Goal: Information Seeking & Learning: Check status

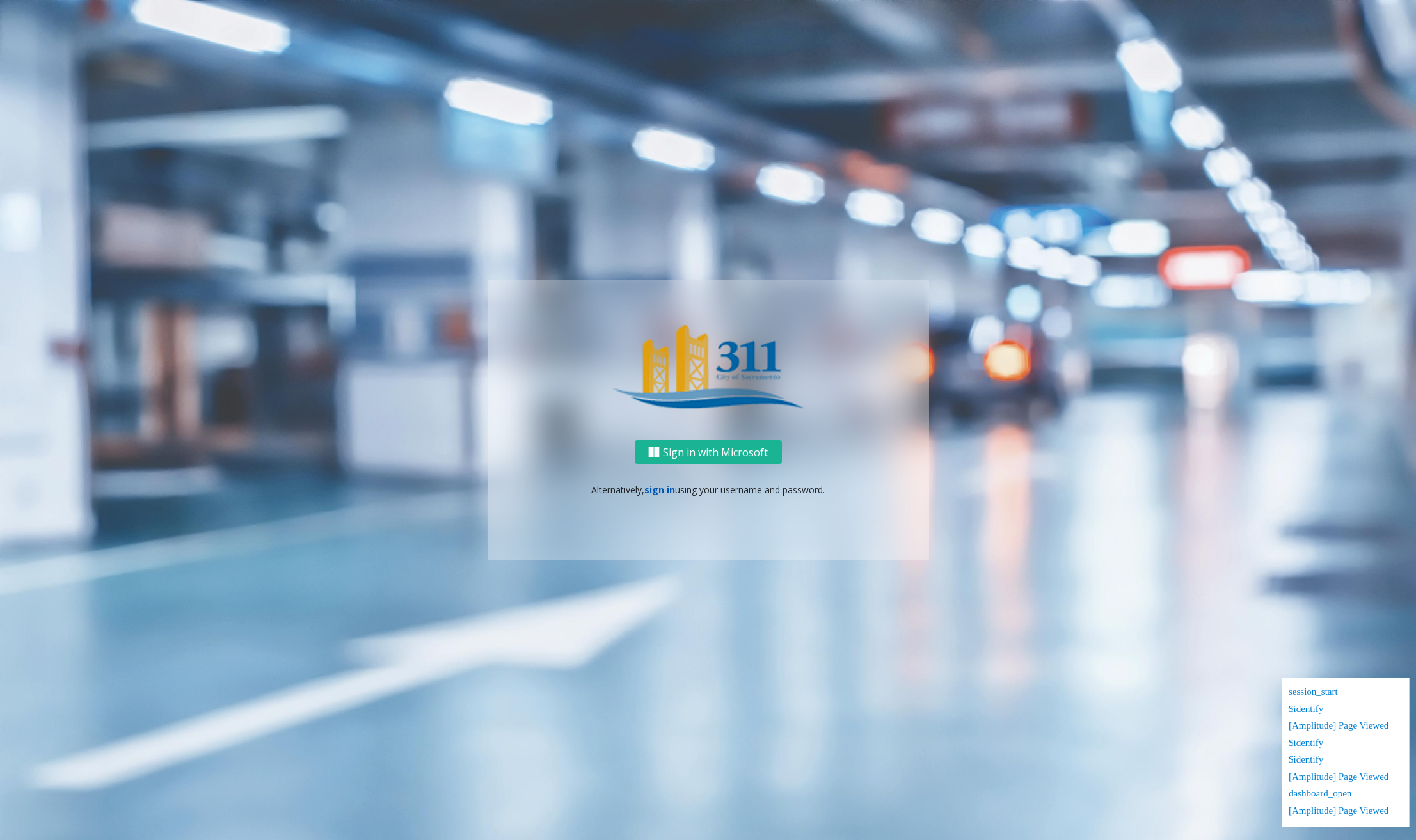
click at [672, 489] on link "sign in" at bounding box center [659, 489] width 31 height 12
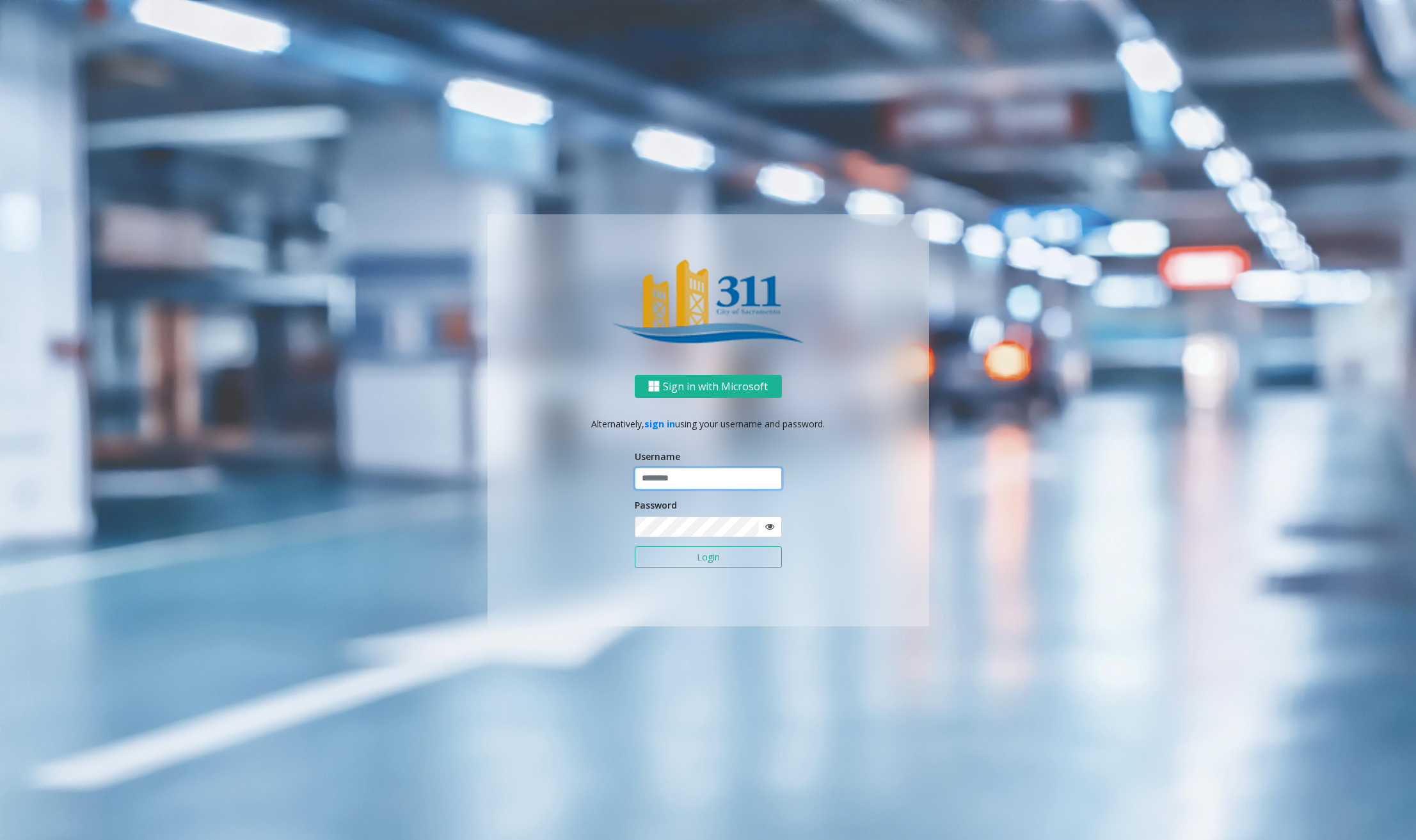
click at [734, 476] on input "text" at bounding box center [708, 478] width 147 height 21
drag, startPoint x: 696, startPoint y: 480, endPoint x: 513, endPoint y: 463, distance: 183.8
click at [513, 463] on div "Sign in with Microsoft Alternatively, sign in using your username and password.…" at bounding box center [708, 501] width 441 height 251
type input "********"
drag, startPoint x: 795, startPoint y: 785, endPoint x: 778, endPoint y: 758, distance: 31.9
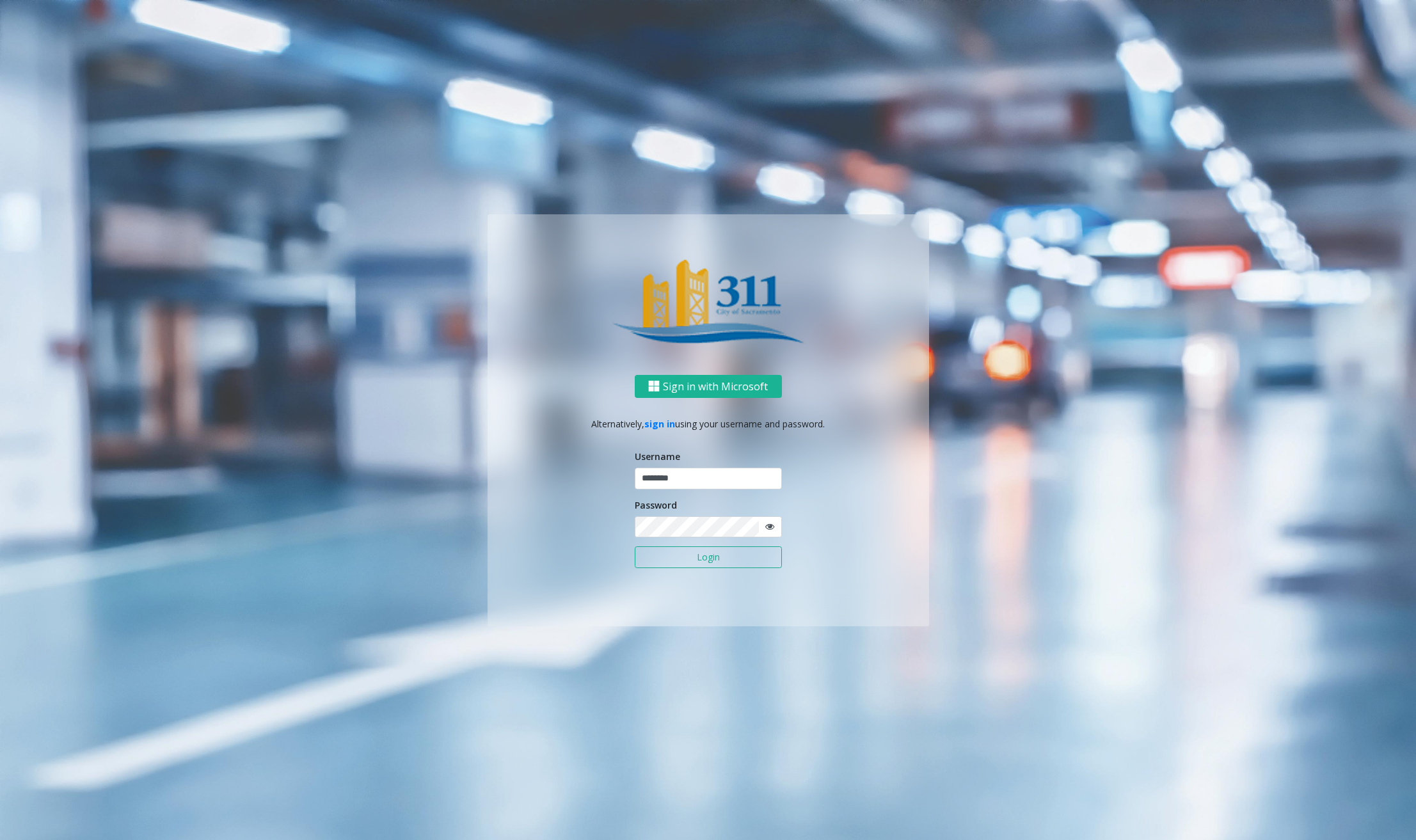
click at [795, 785] on ng-component "Sign in with Microsoft Alternatively, sign in using your username and password.…" at bounding box center [708, 420] width 1416 height 840
click at [701, 559] on button "Login" at bounding box center [708, 557] width 147 height 21
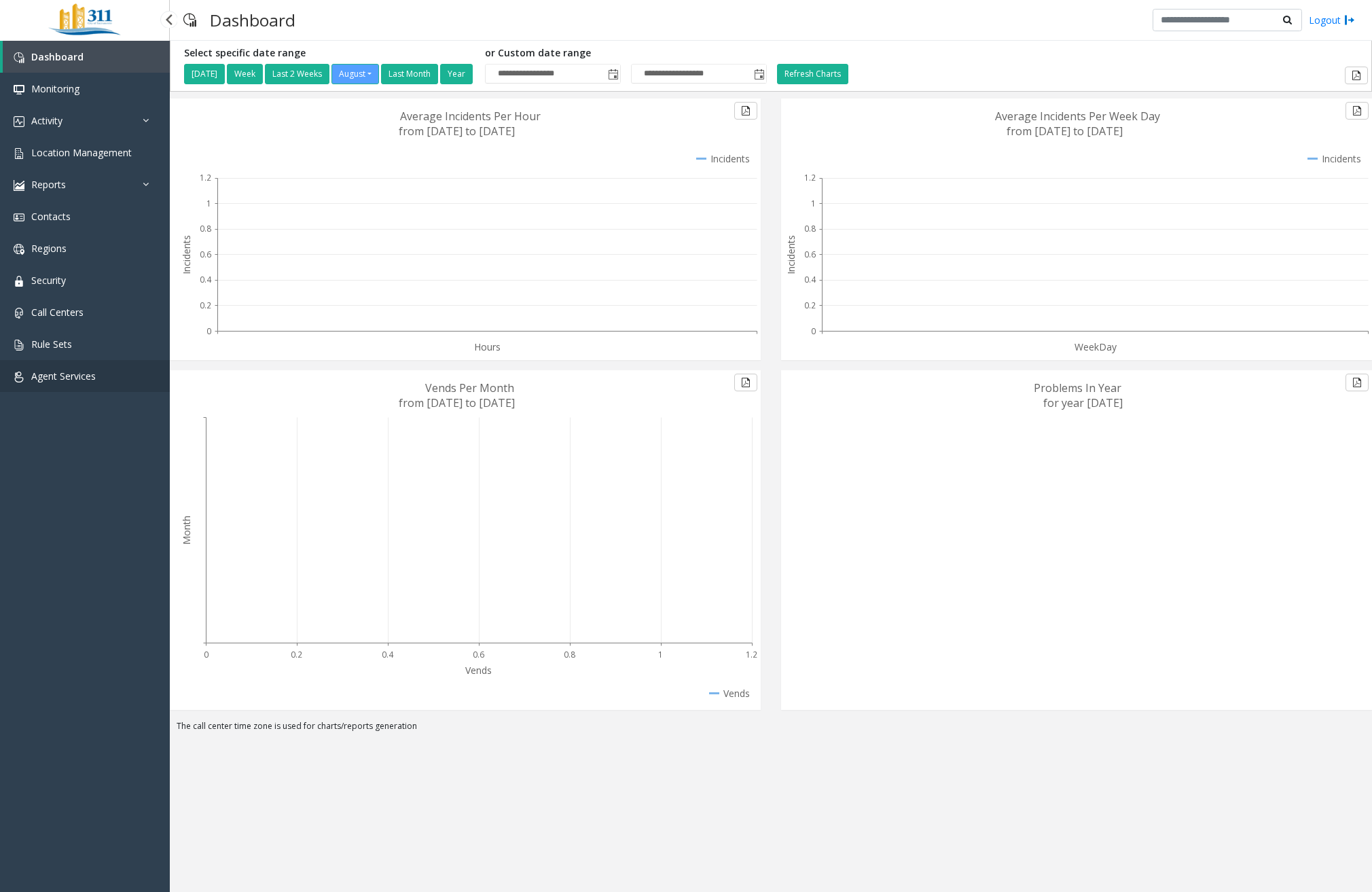
click at [80, 376] on span "Agent Services" at bounding box center [64, 375] width 65 height 13
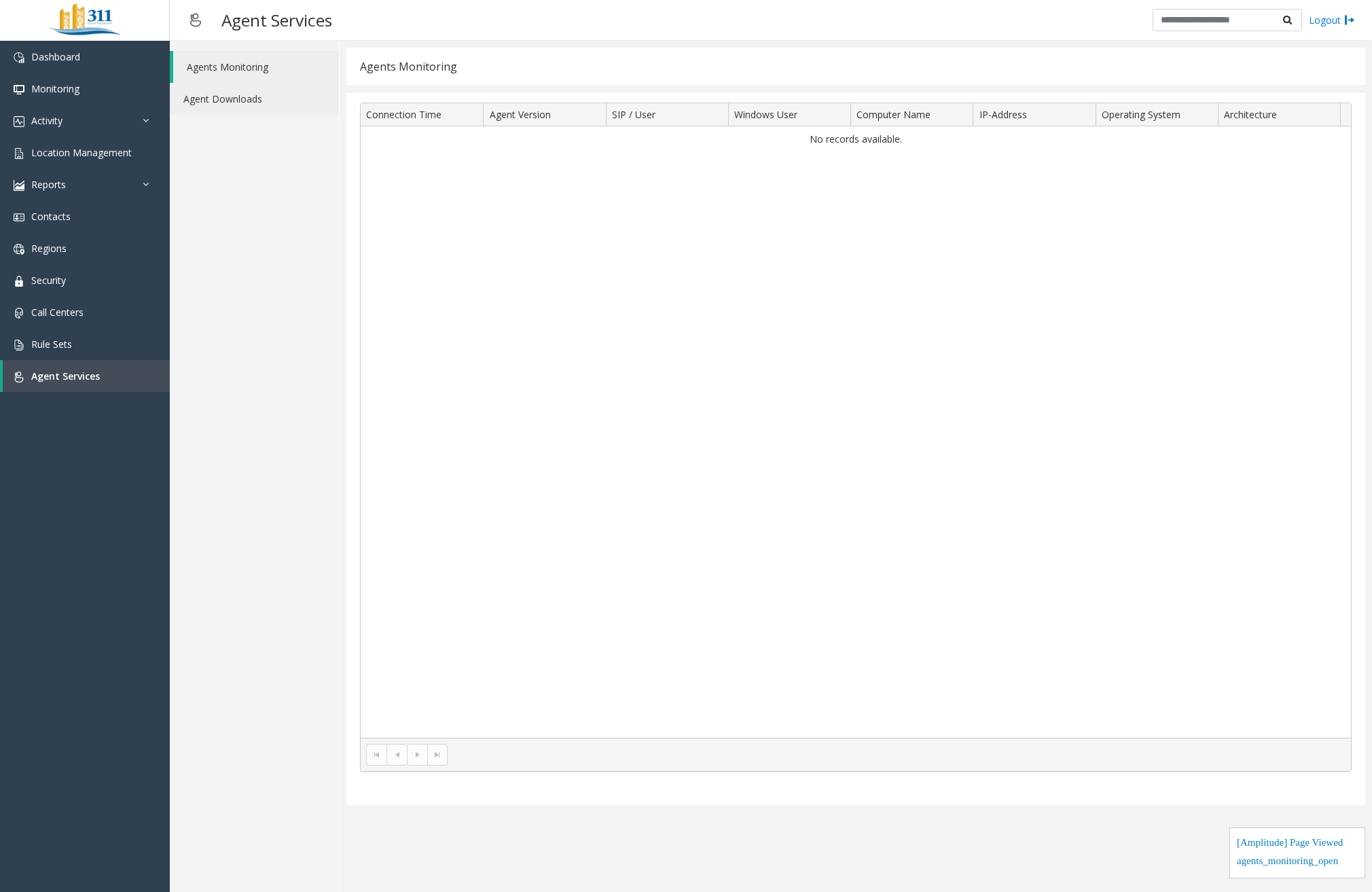
click at [236, 108] on link "Agent Downloads" at bounding box center [254, 98] width 169 height 32
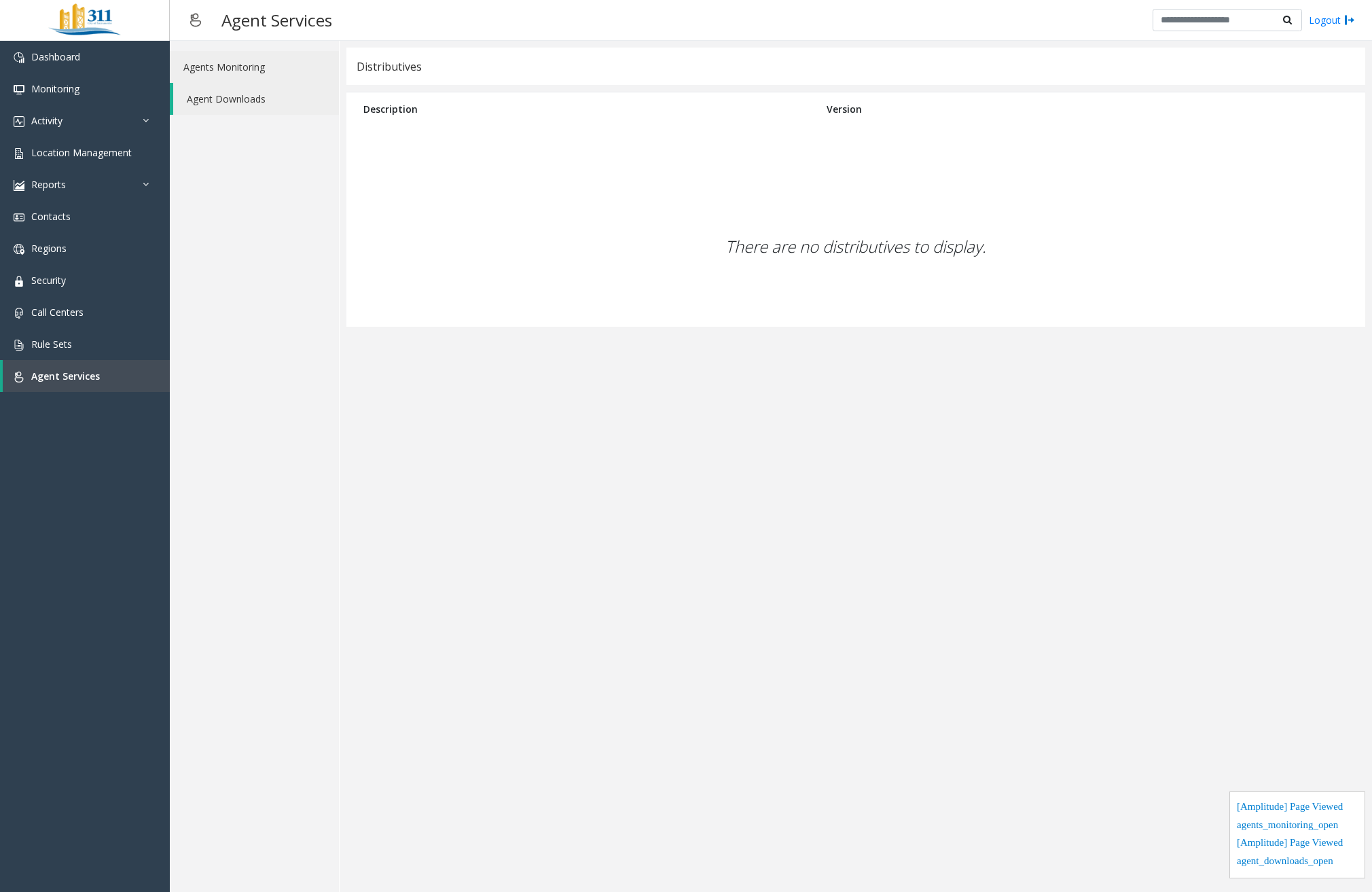
click at [251, 72] on link "Agents Monitoring" at bounding box center [254, 67] width 169 height 32
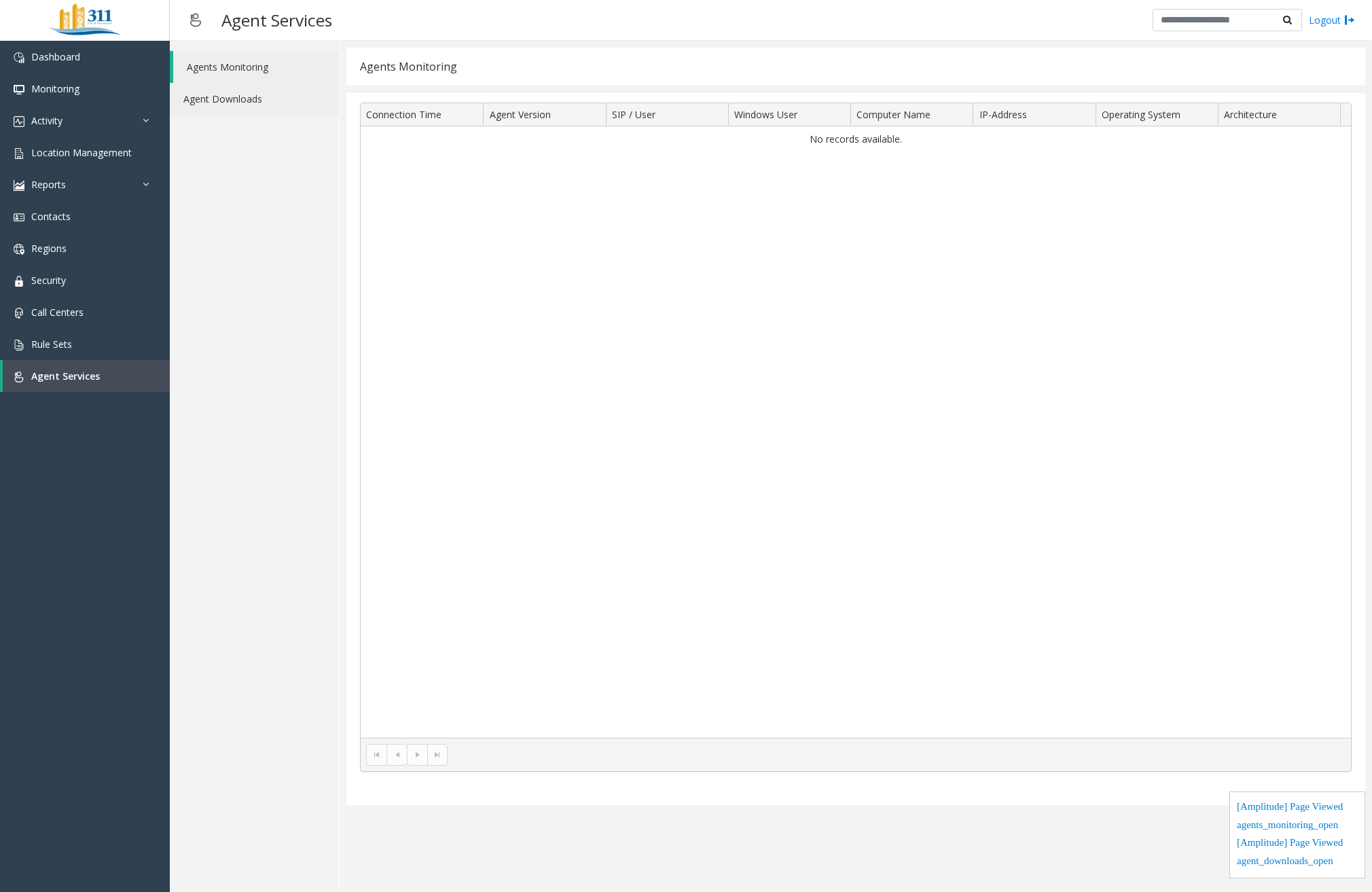
click at [251, 98] on link "Agent Downloads" at bounding box center [254, 98] width 169 height 32
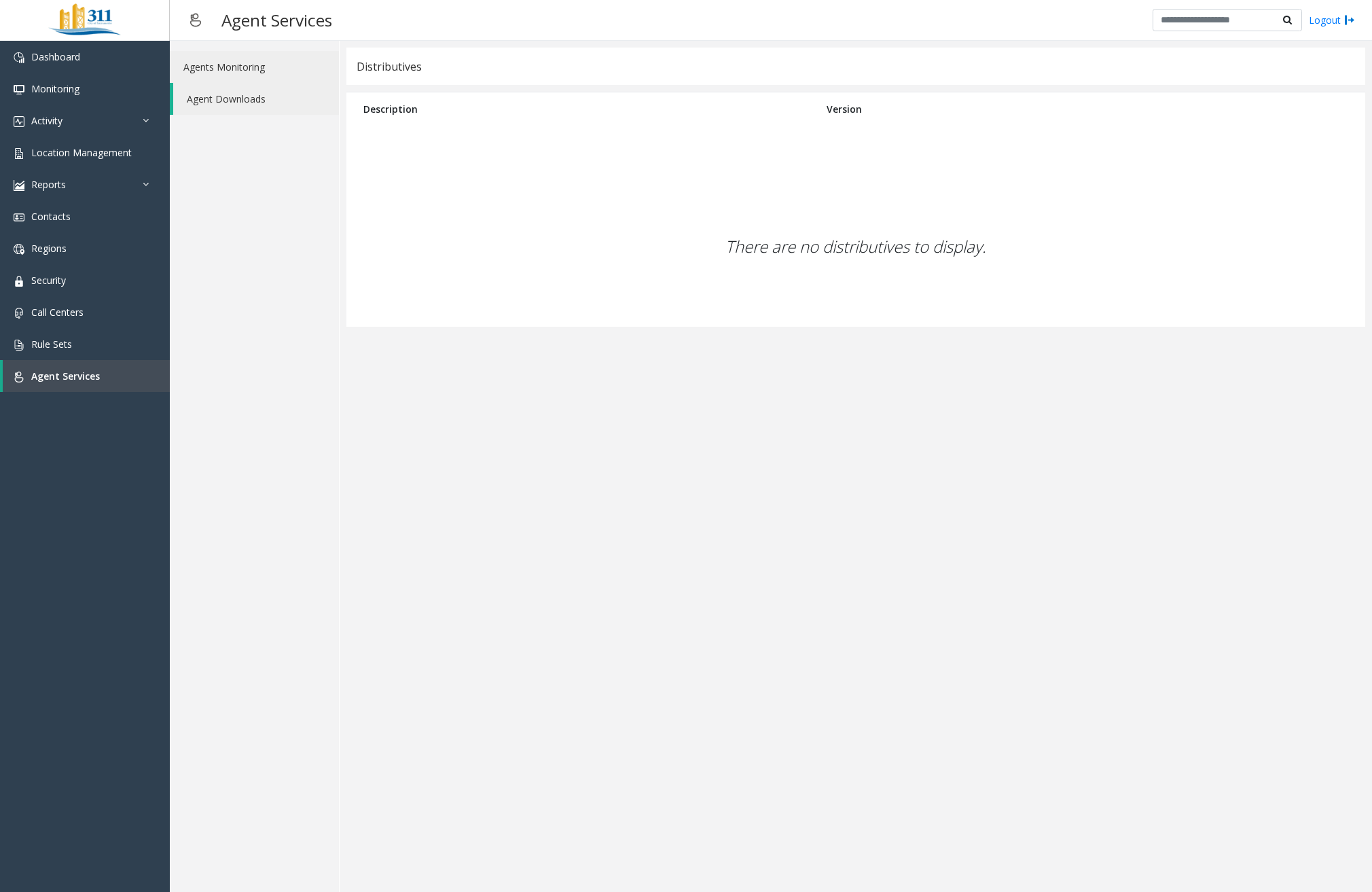
click at [244, 74] on link "Agents Monitoring" at bounding box center [254, 67] width 169 height 32
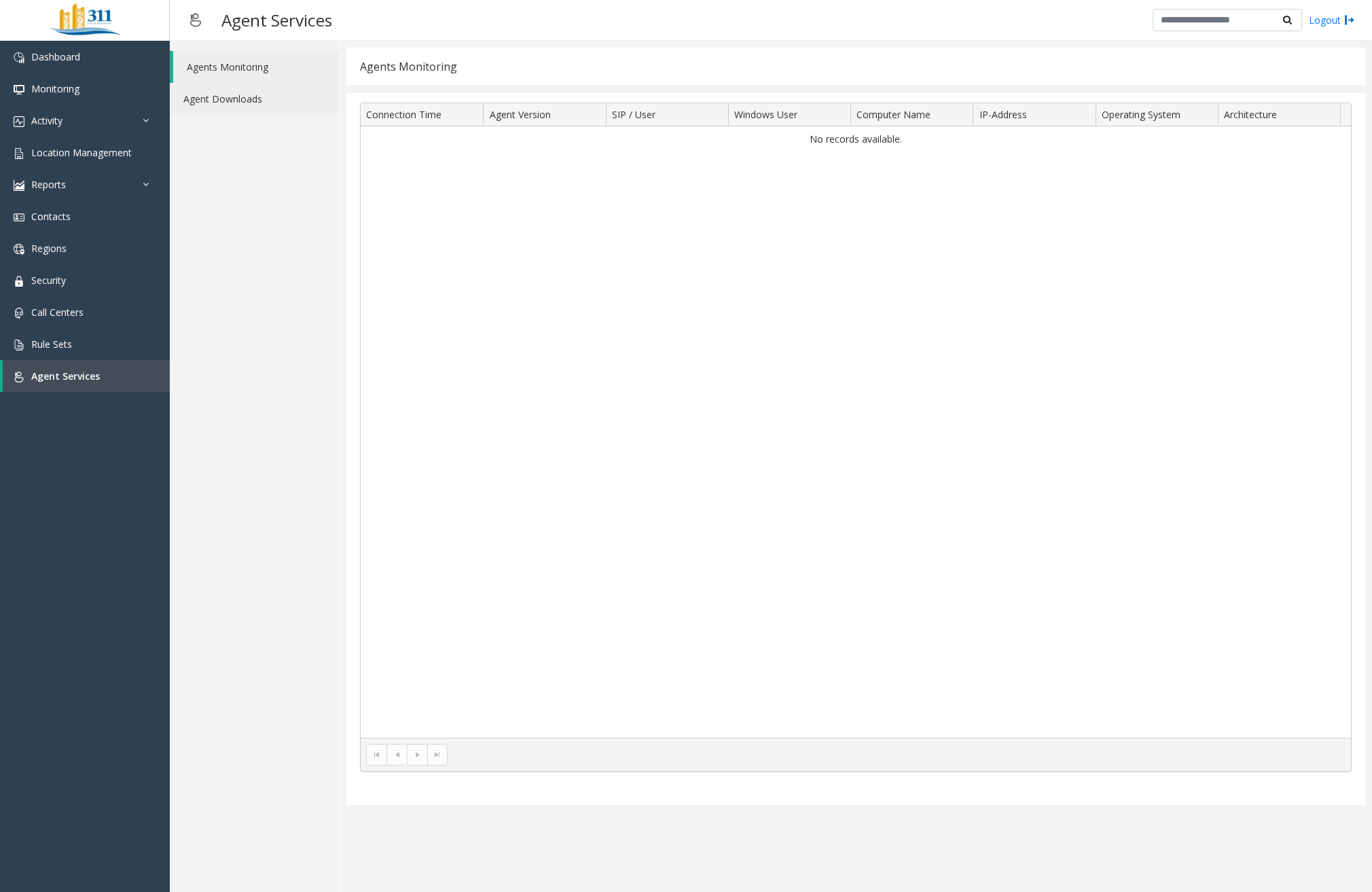
click at [243, 89] on link "Agent Downloads" at bounding box center [254, 98] width 169 height 32
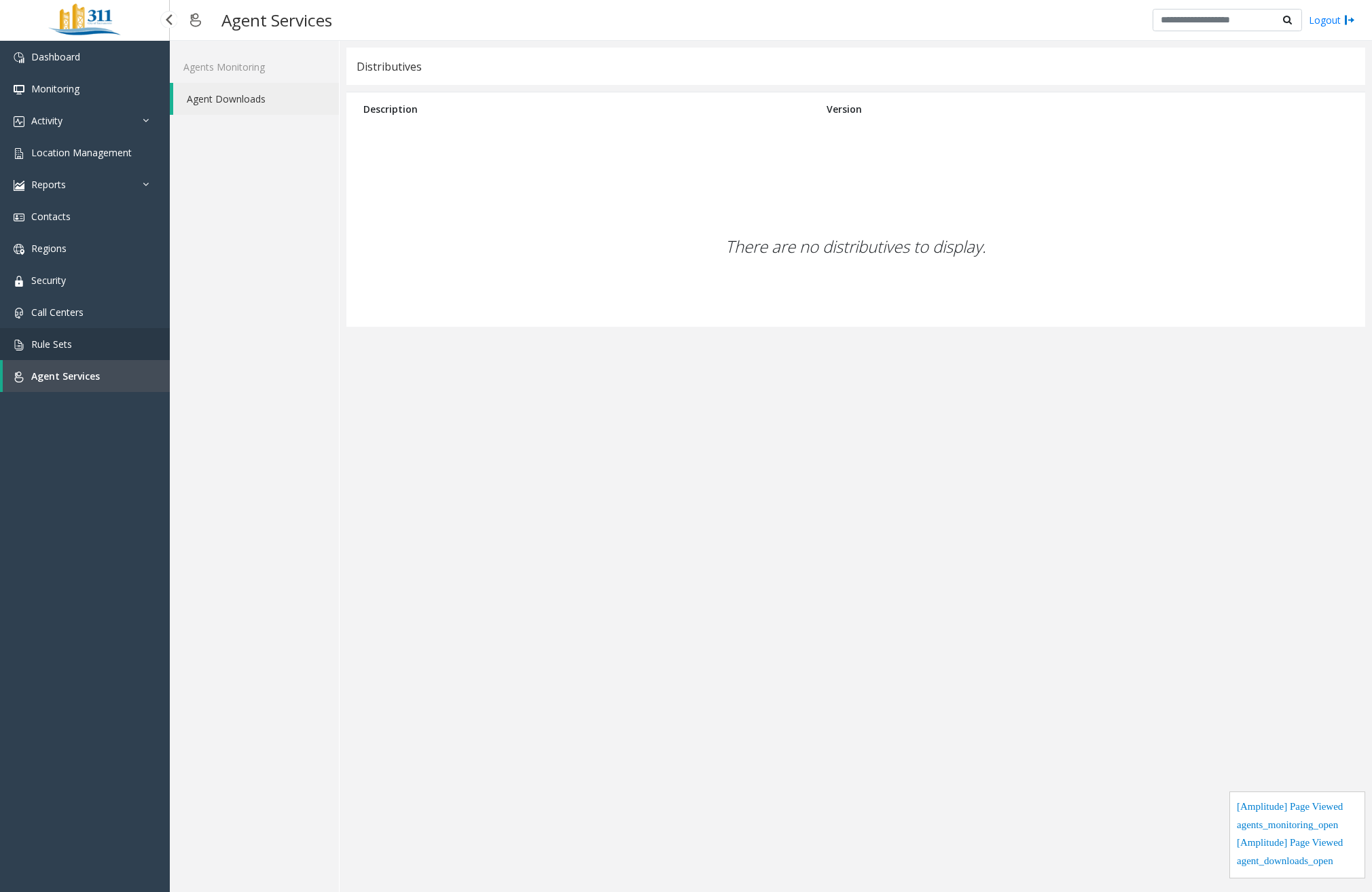
click at [66, 353] on link "Rule Sets" at bounding box center [85, 344] width 170 height 32
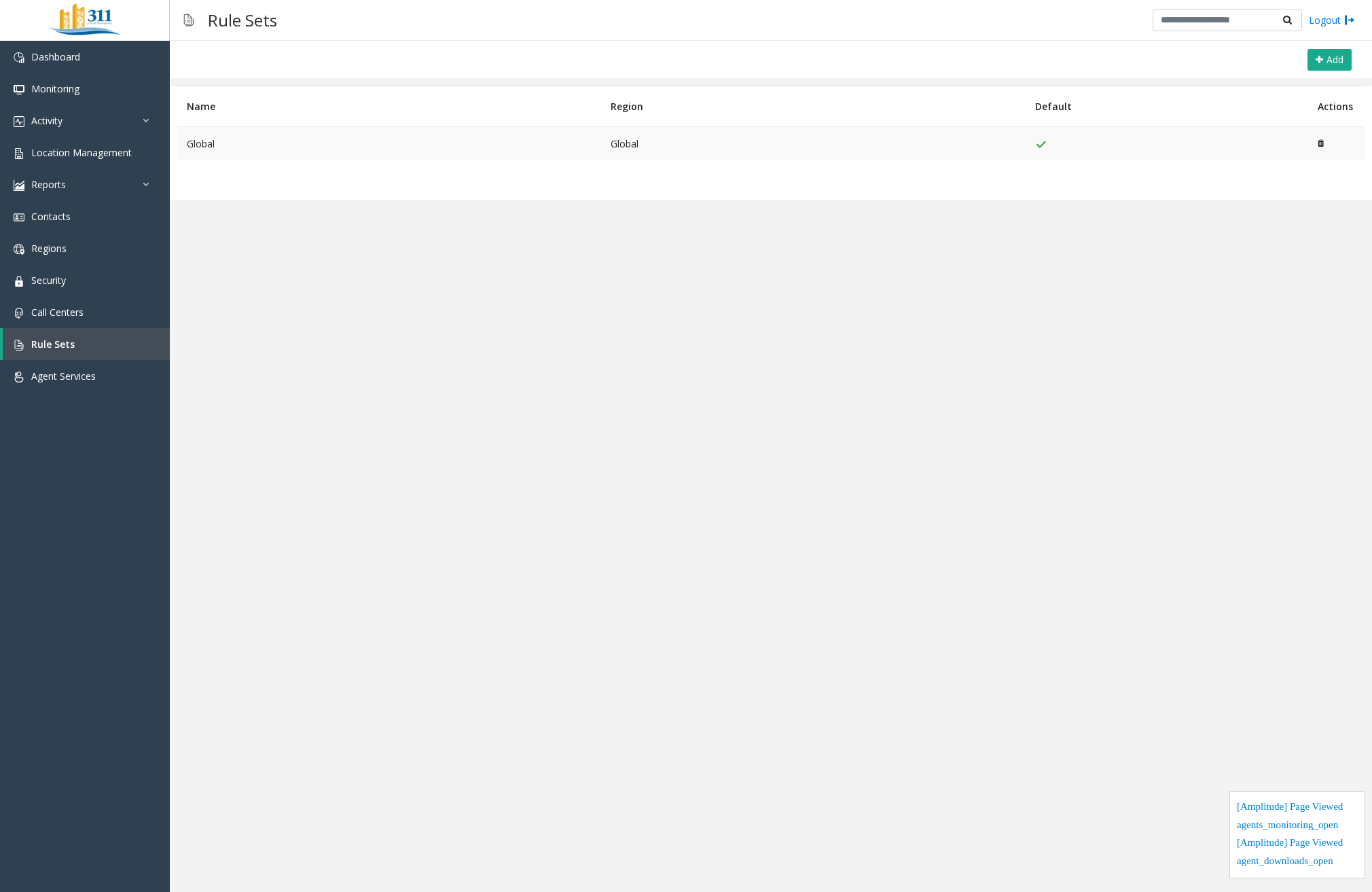
click at [274, 146] on td "Global" at bounding box center [388, 144] width 424 height 33
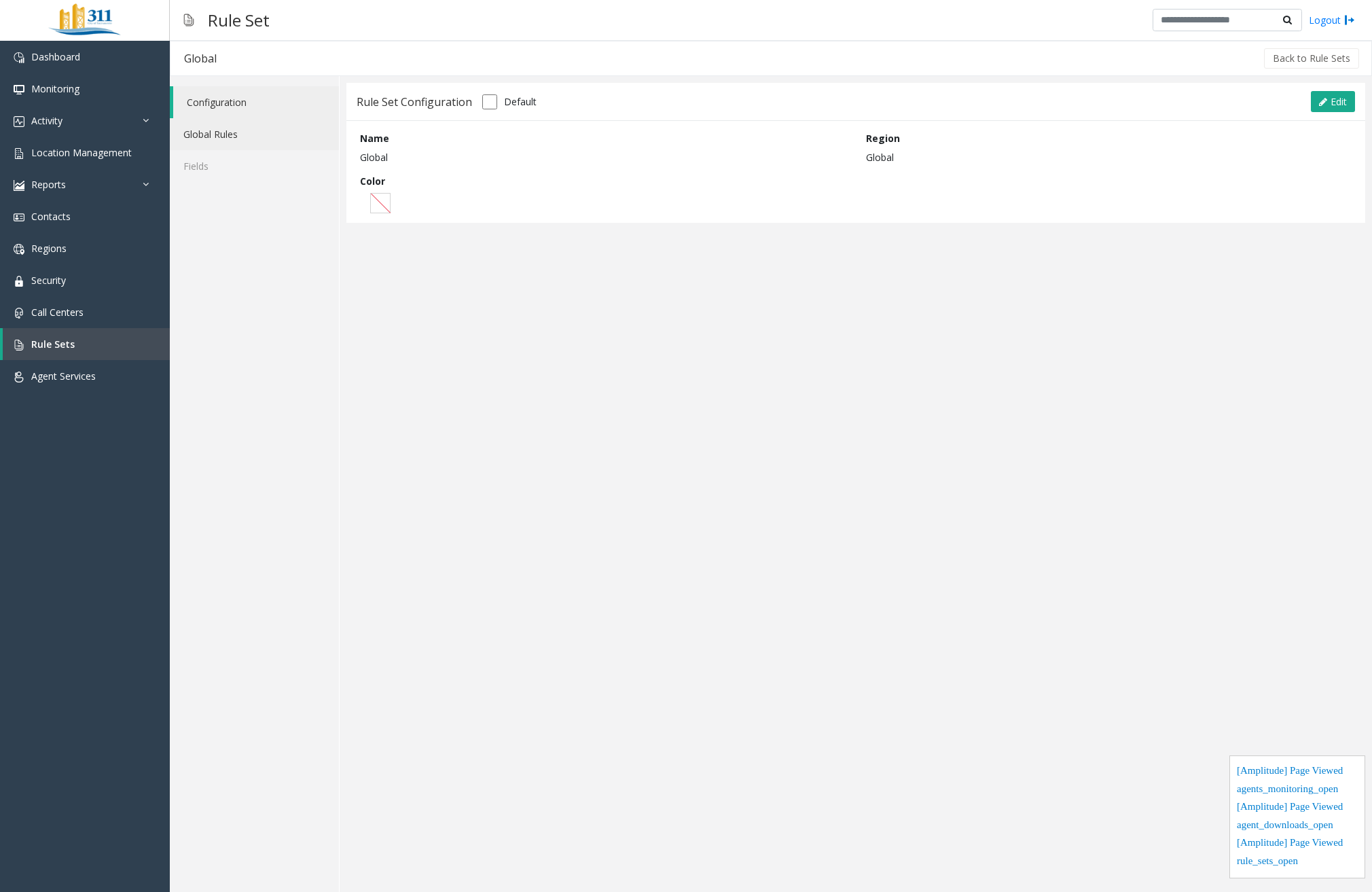
click at [246, 129] on link "Global Rules" at bounding box center [254, 134] width 169 height 32
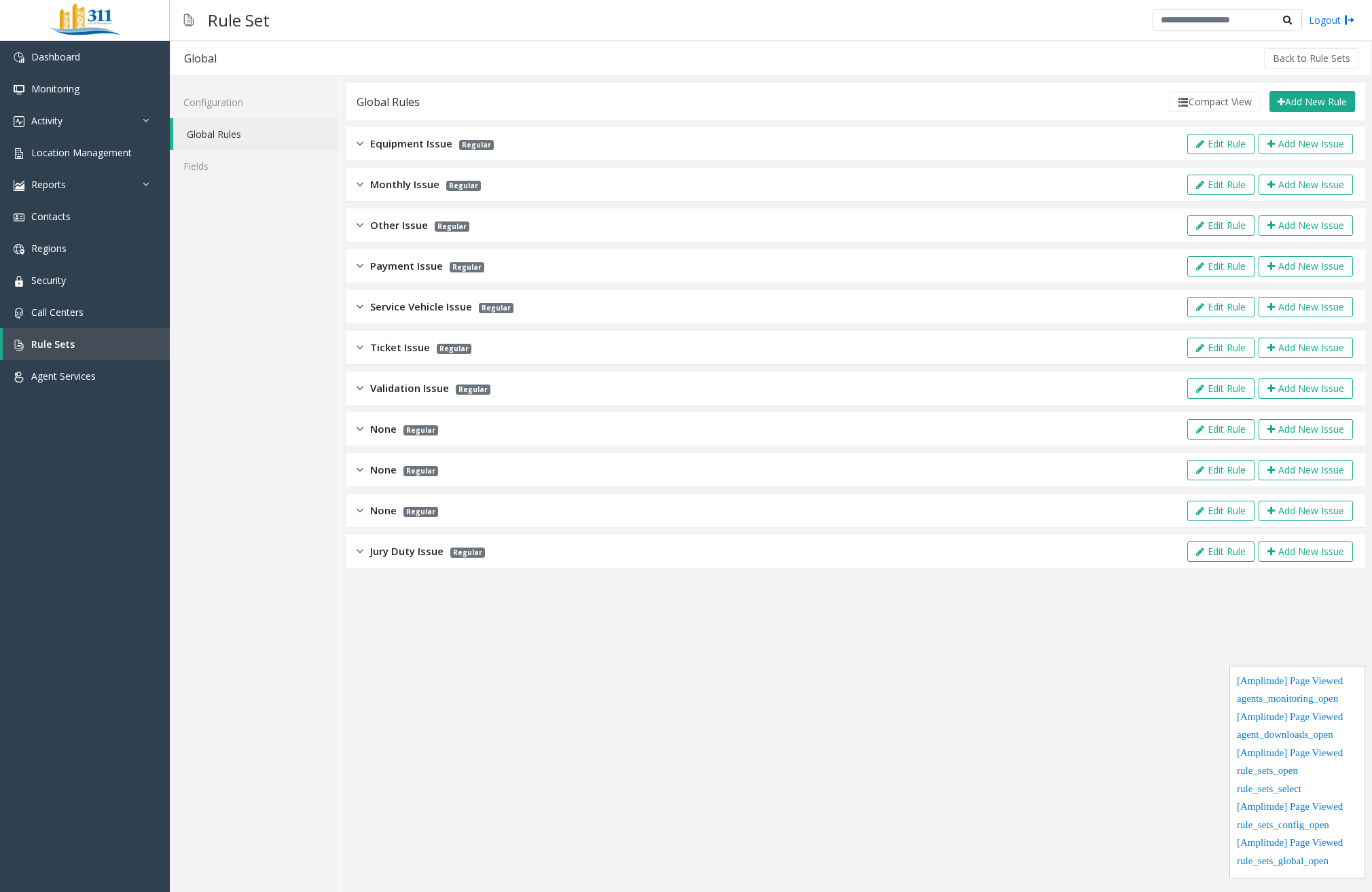
click at [359, 223] on img at bounding box center [361, 225] width 7 height 16
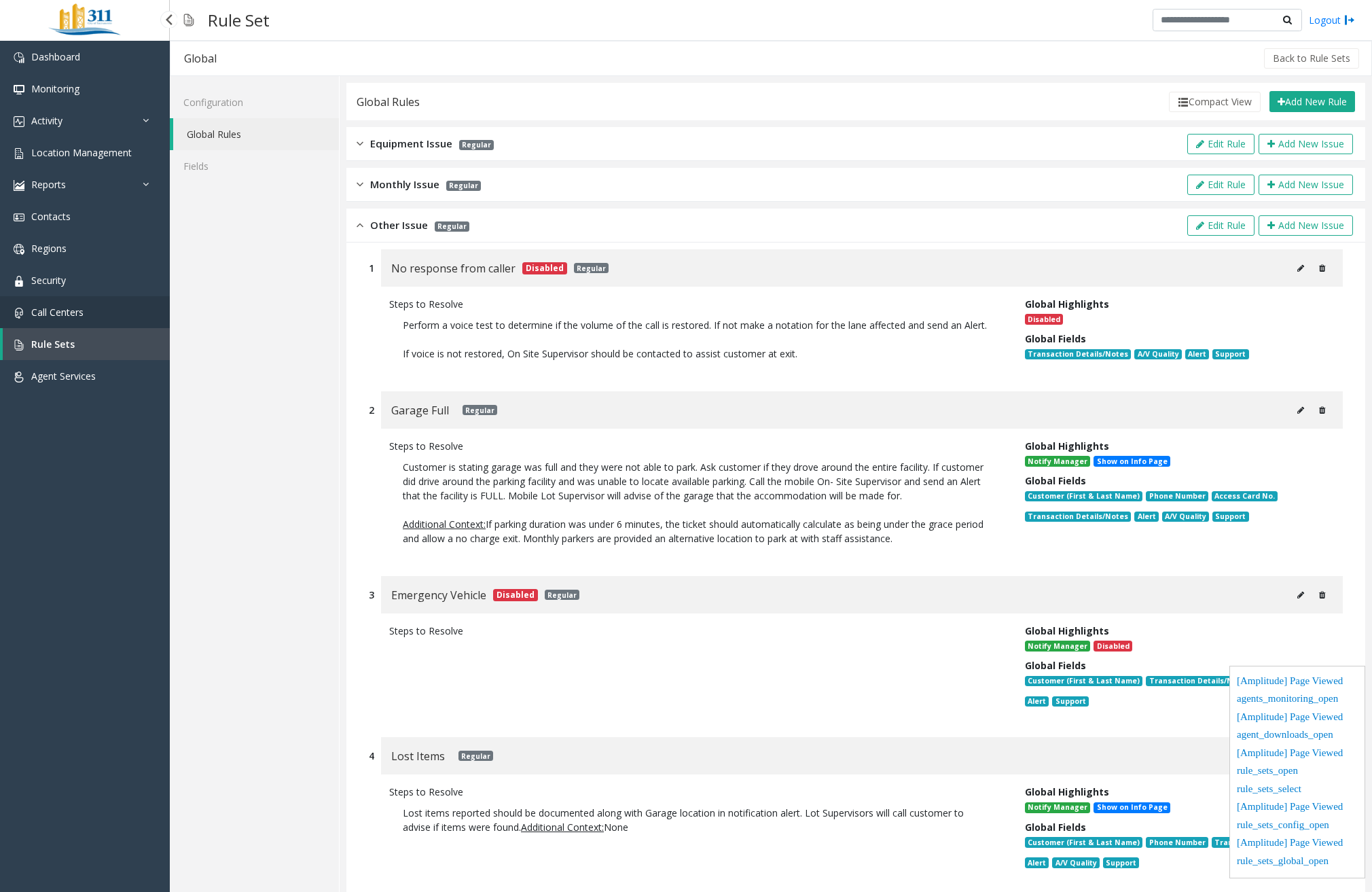
click at [106, 303] on link "Call Centers" at bounding box center [85, 312] width 170 height 32
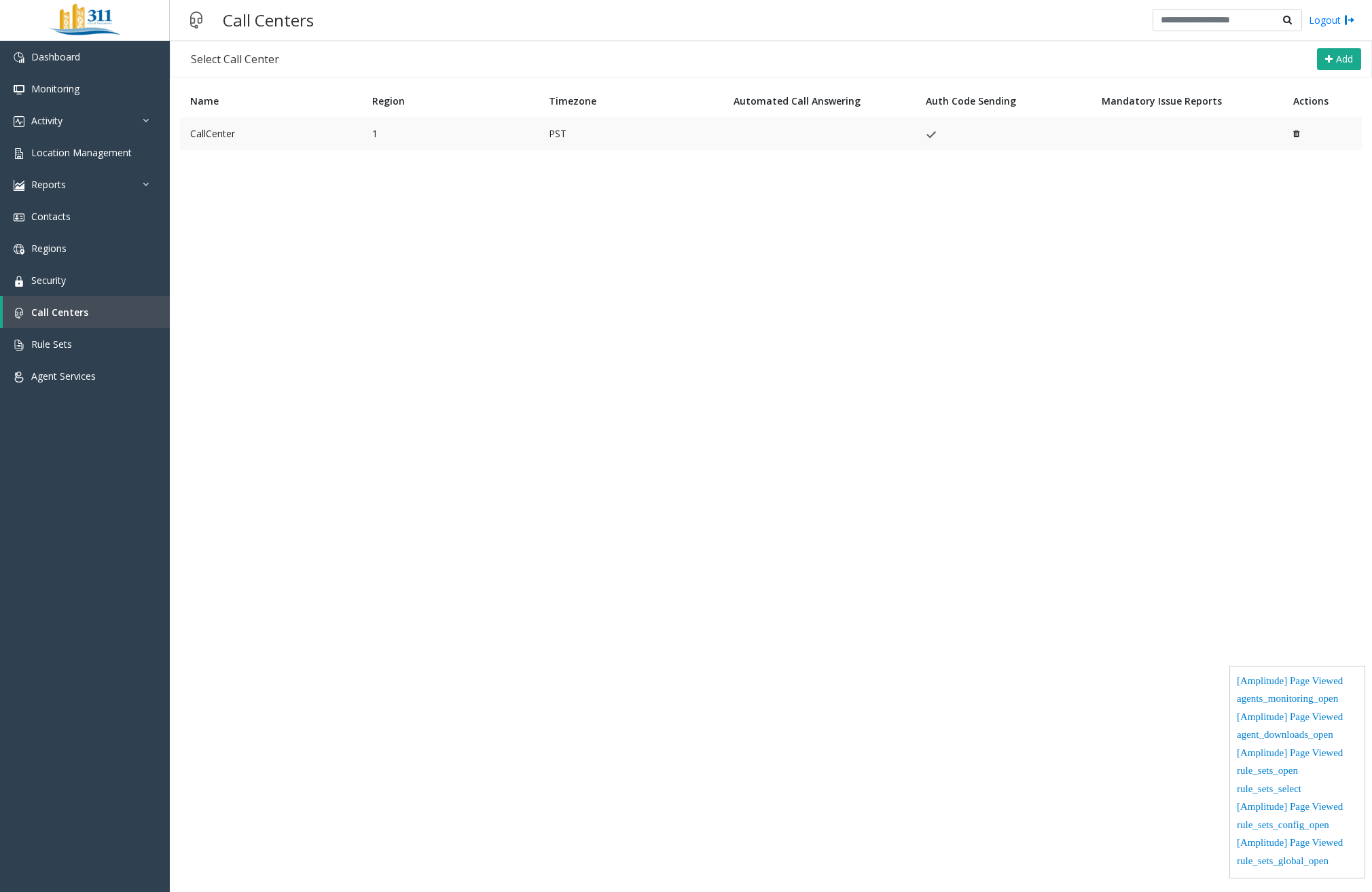
click at [284, 134] on td "CallCenter" at bounding box center [271, 133] width 182 height 32
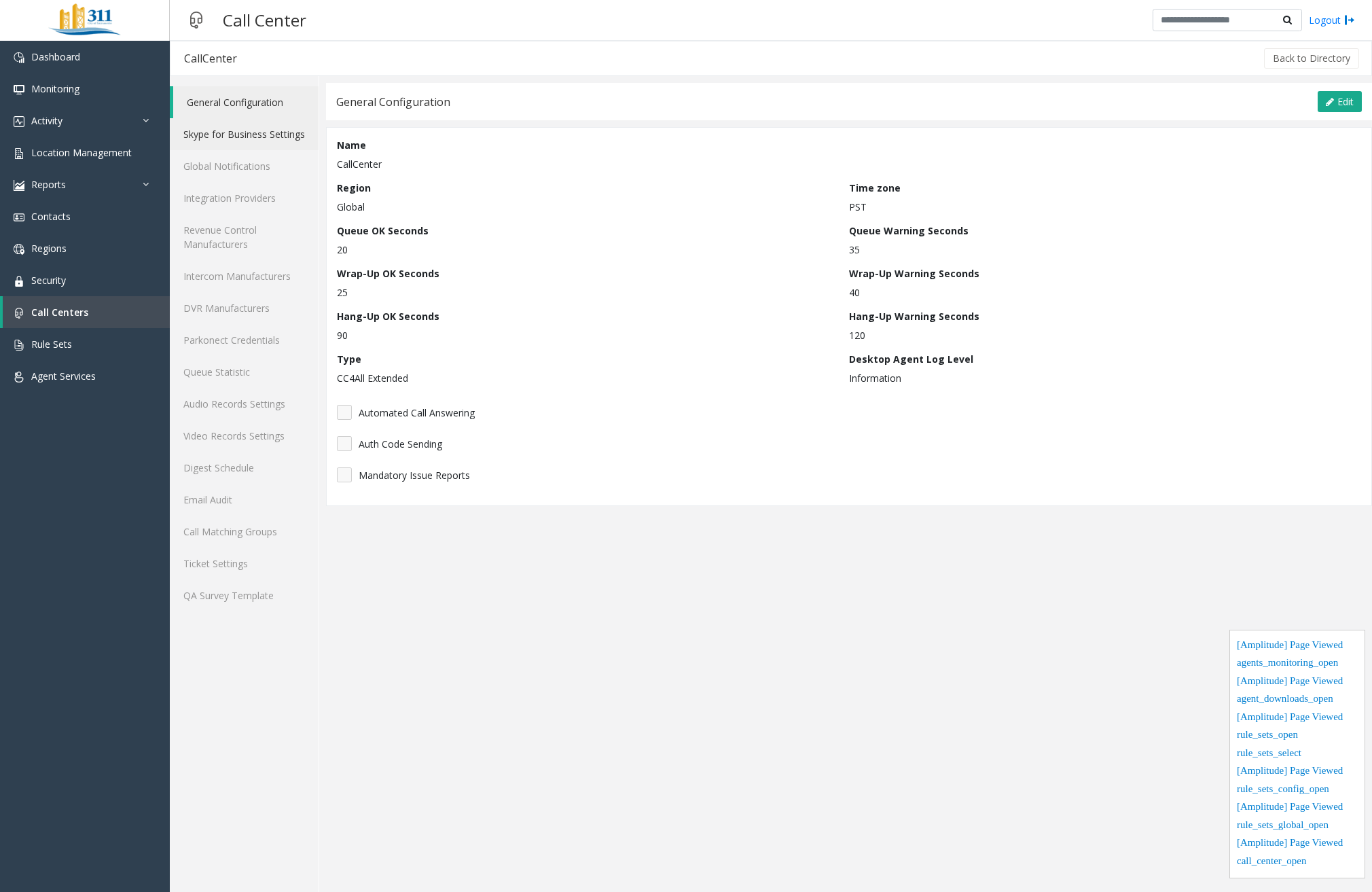
click at [260, 129] on link "Skype for Business Settings" at bounding box center [245, 134] width 149 height 32
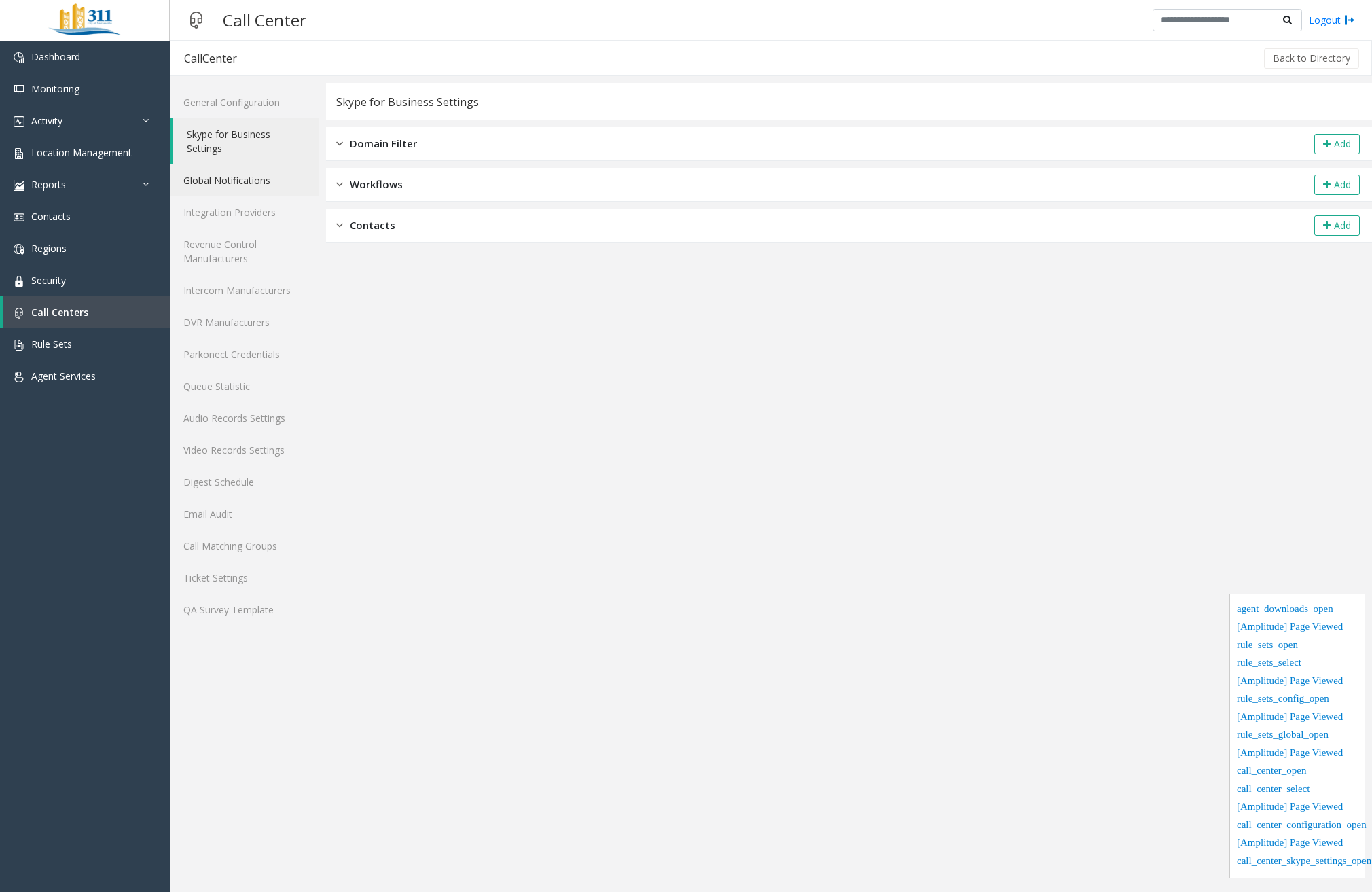
click at [239, 175] on link "Global Notifications" at bounding box center [245, 180] width 149 height 32
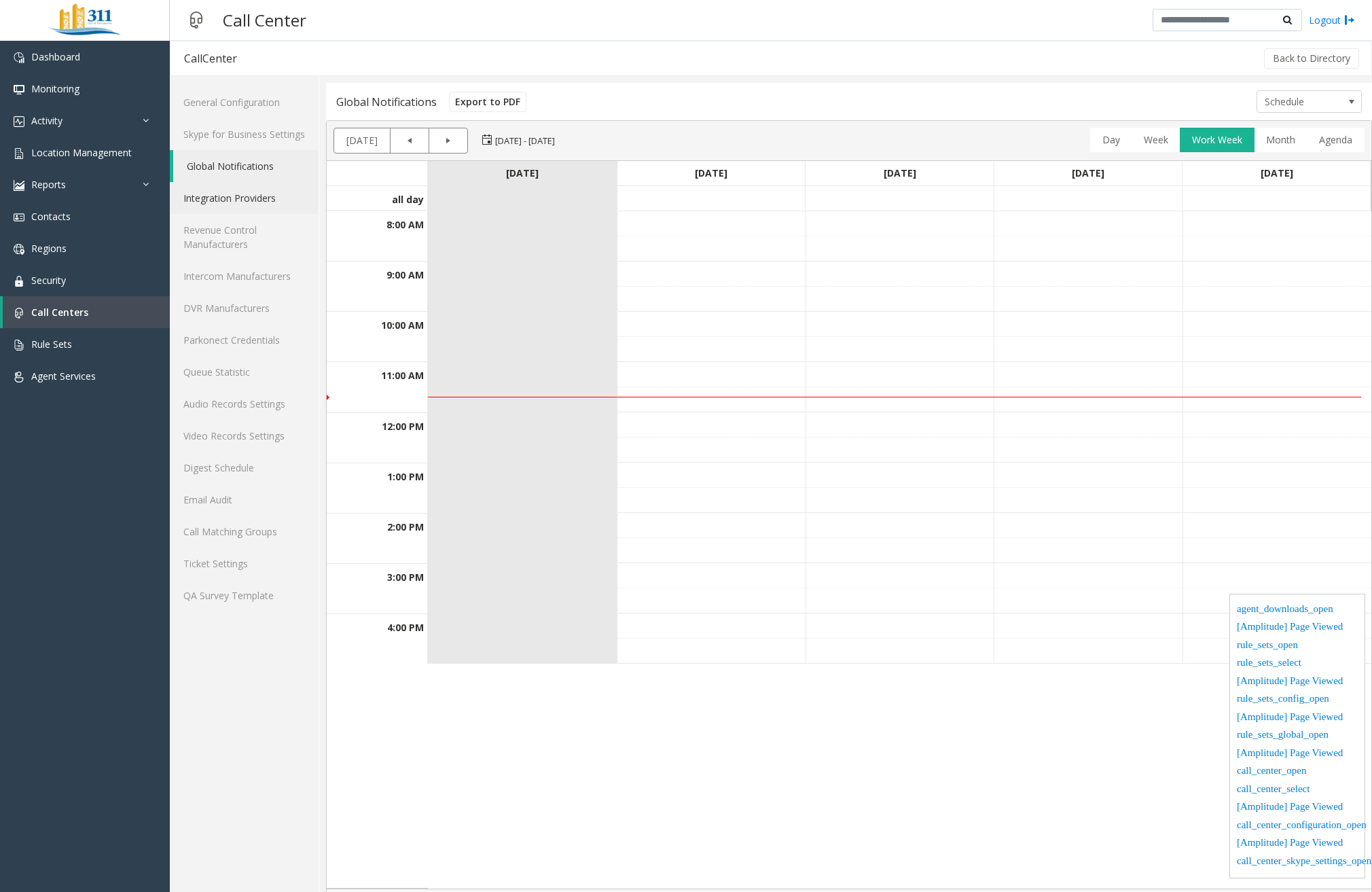
click at [232, 205] on link "Integration Providers" at bounding box center [245, 198] width 149 height 32
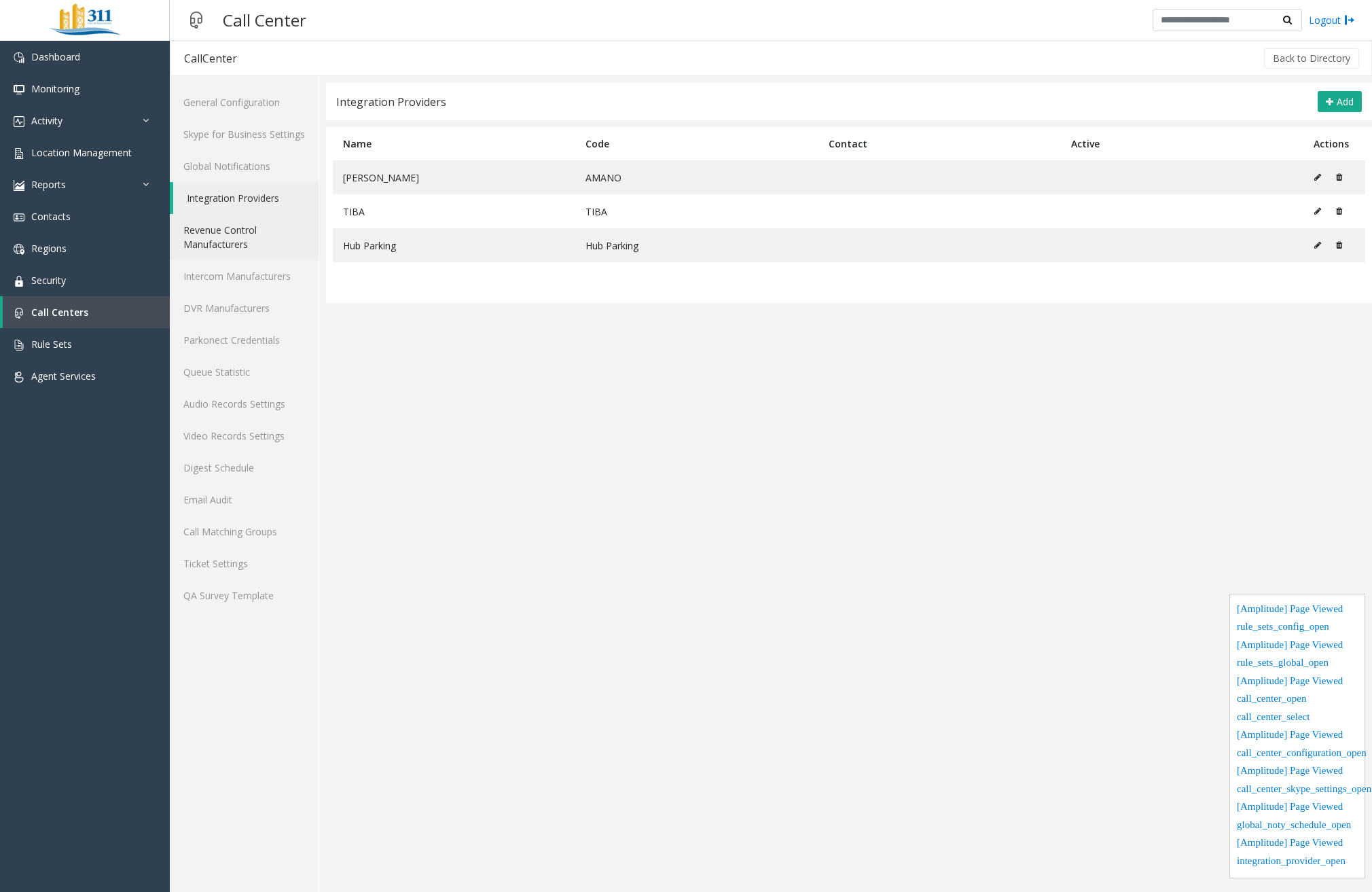
click at [232, 223] on link "Revenue Control Manufacturers" at bounding box center [245, 237] width 149 height 46
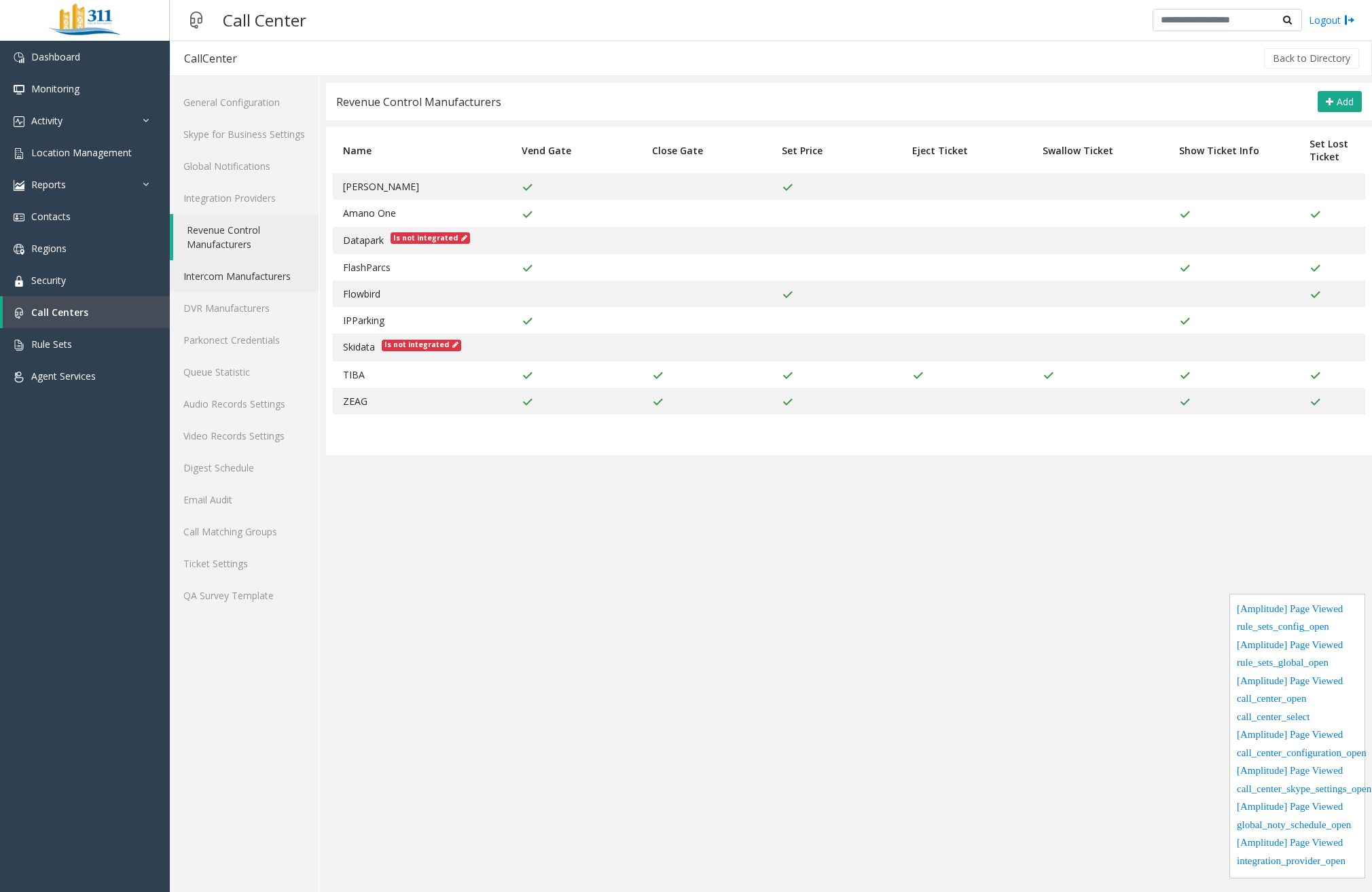
click at [225, 271] on link "Intercom Manufacturers" at bounding box center [245, 276] width 149 height 32
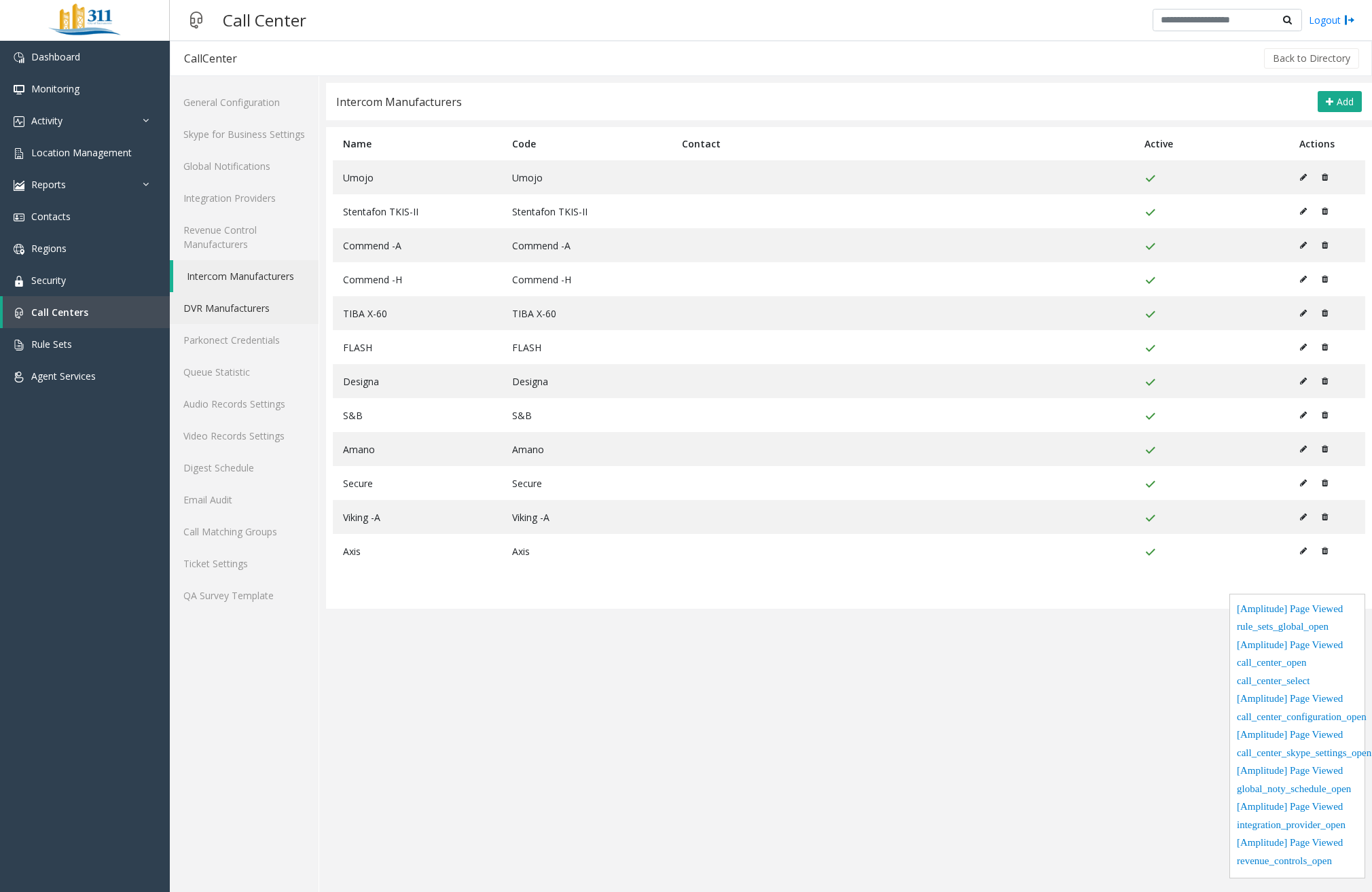
click at [230, 315] on link "DVR Manufacturers" at bounding box center [245, 308] width 149 height 32
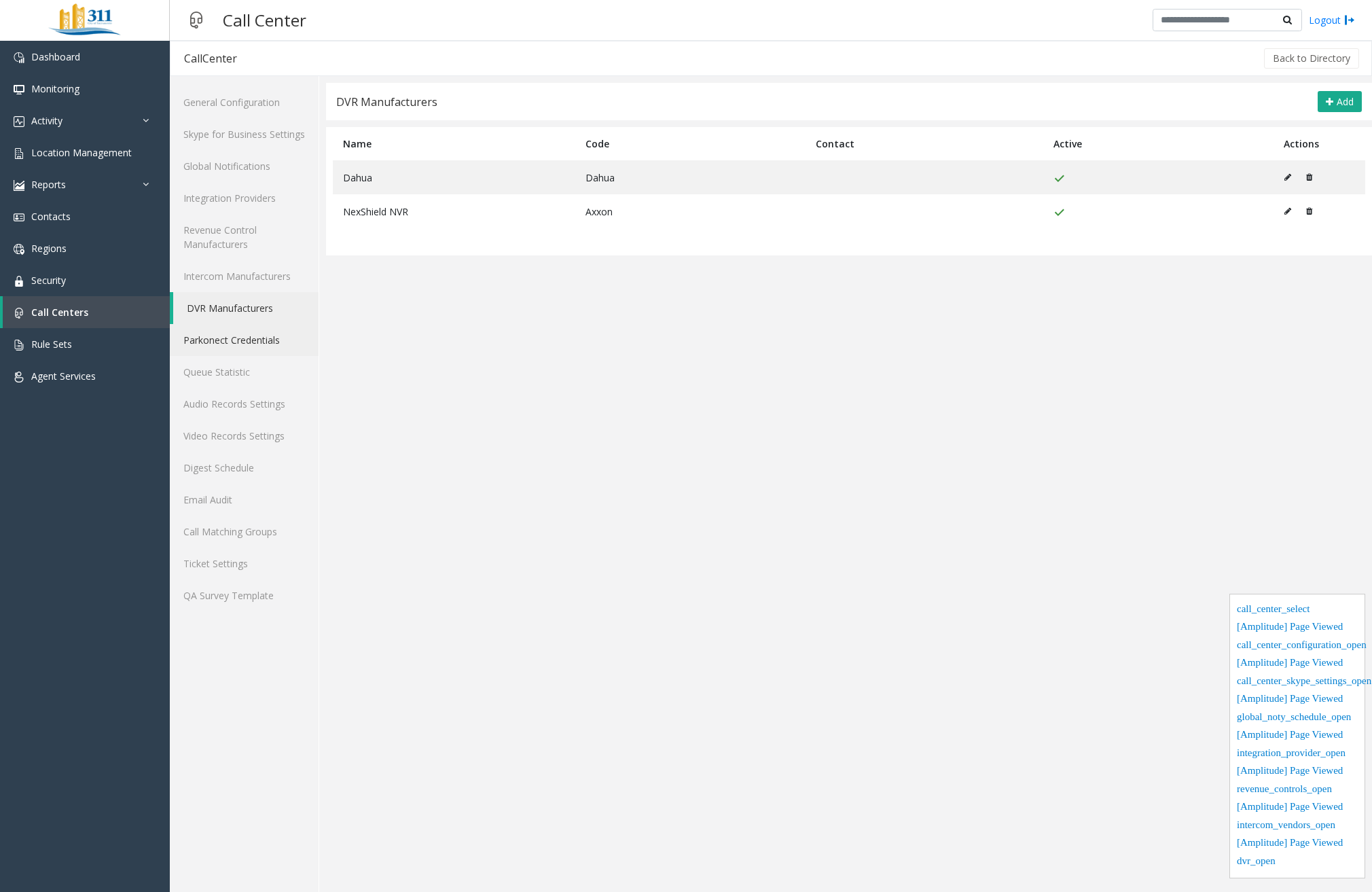
click at [239, 325] on link "Parkonect Credentials" at bounding box center [245, 339] width 149 height 32
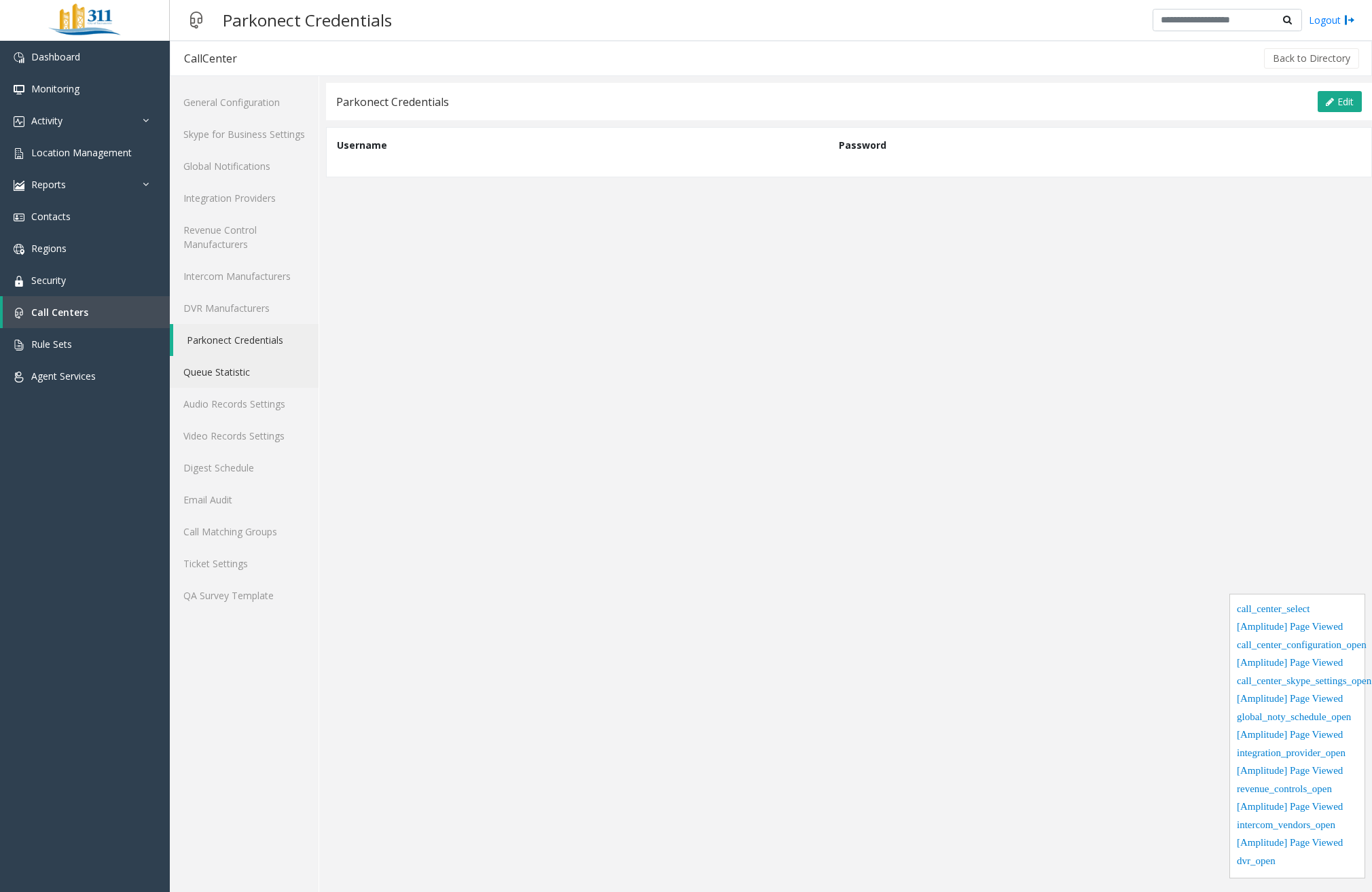
click at [237, 370] on link "Queue Statistic" at bounding box center [245, 372] width 149 height 32
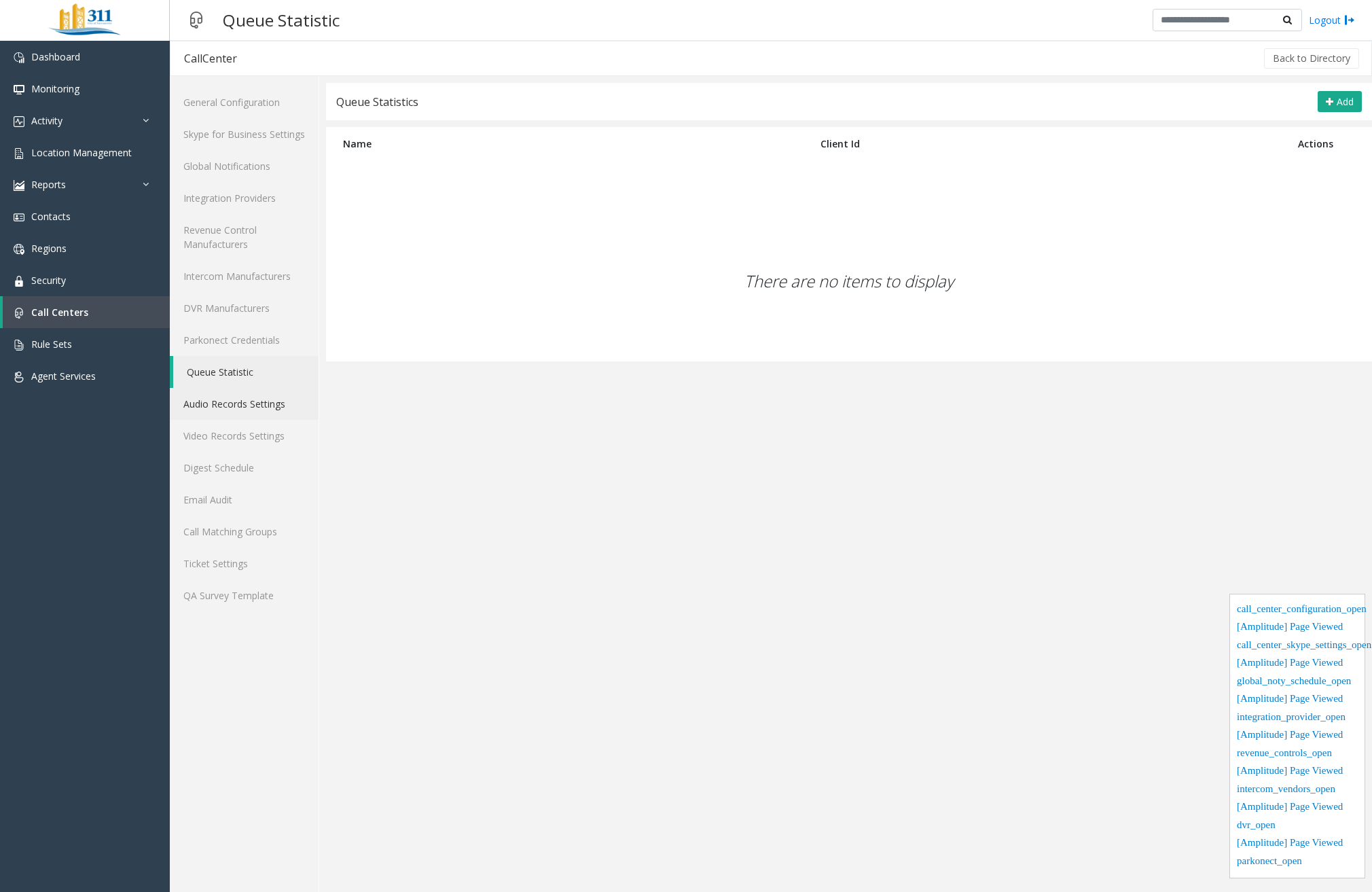
click at [234, 403] on link "Audio Records Settings" at bounding box center [245, 403] width 149 height 32
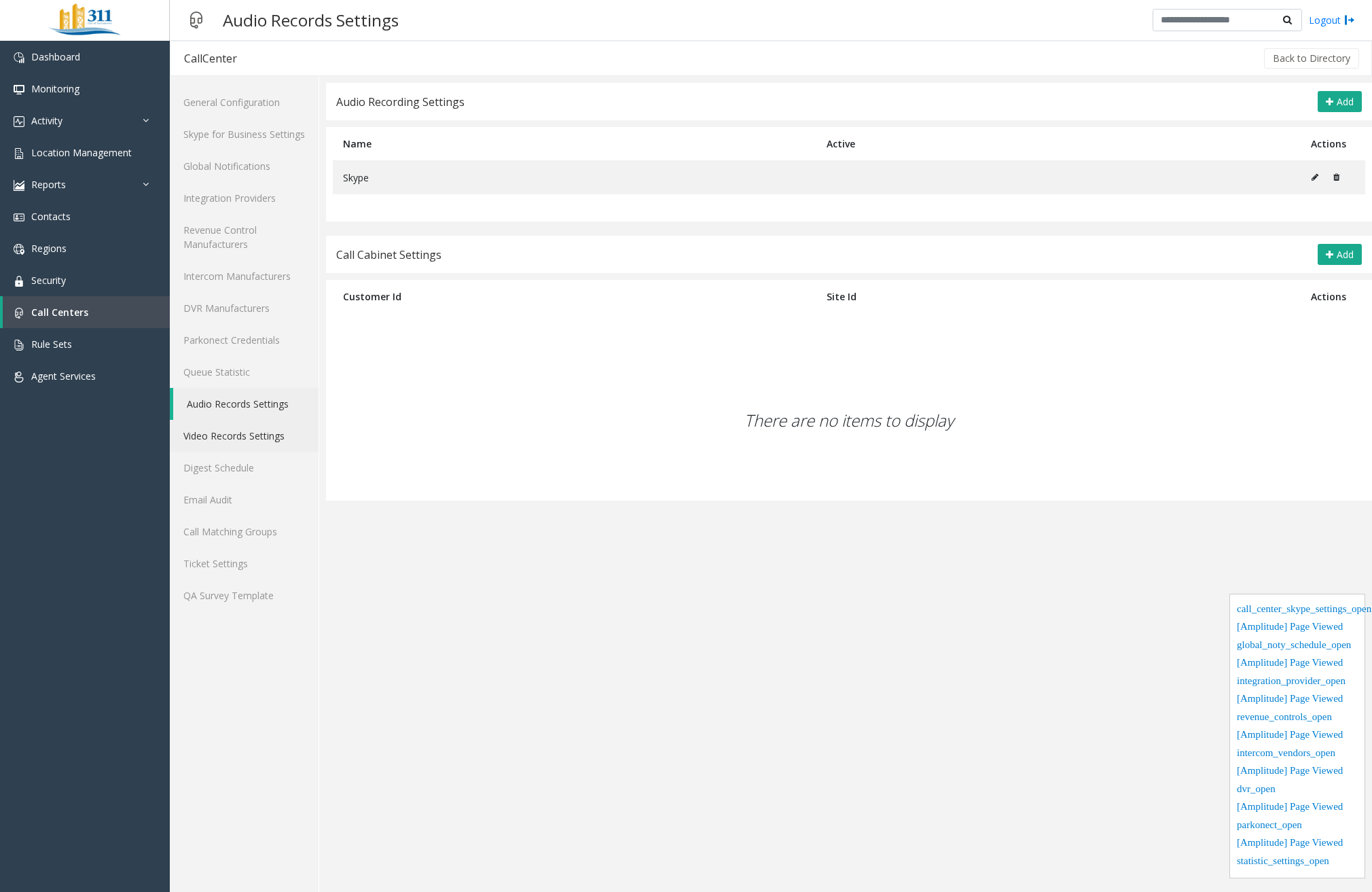
click at [226, 427] on link "Video Records Settings" at bounding box center [245, 436] width 149 height 32
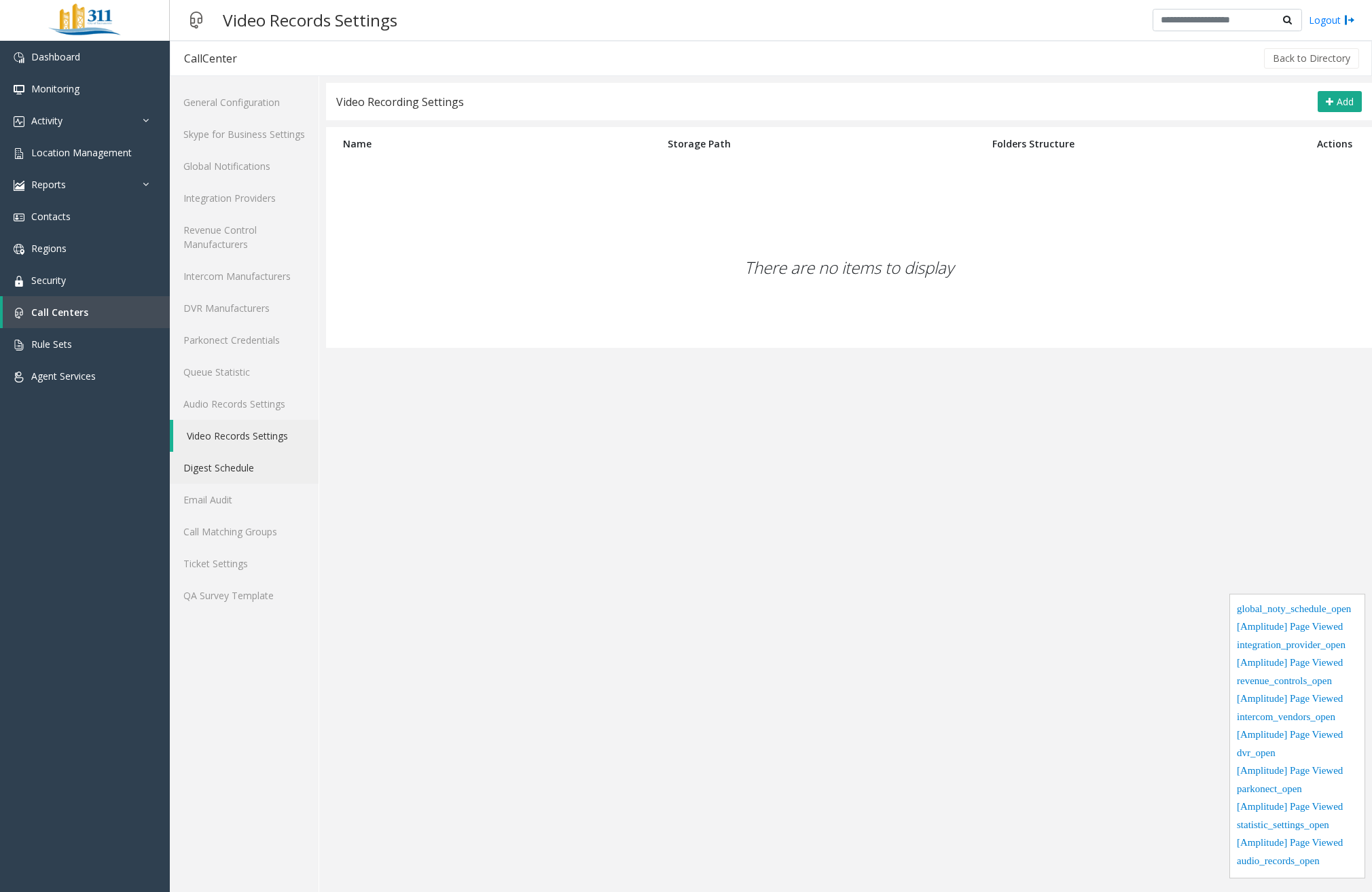
click at [235, 462] on link "Digest Schedule" at bounding box center [245, 467] width 149 height 32
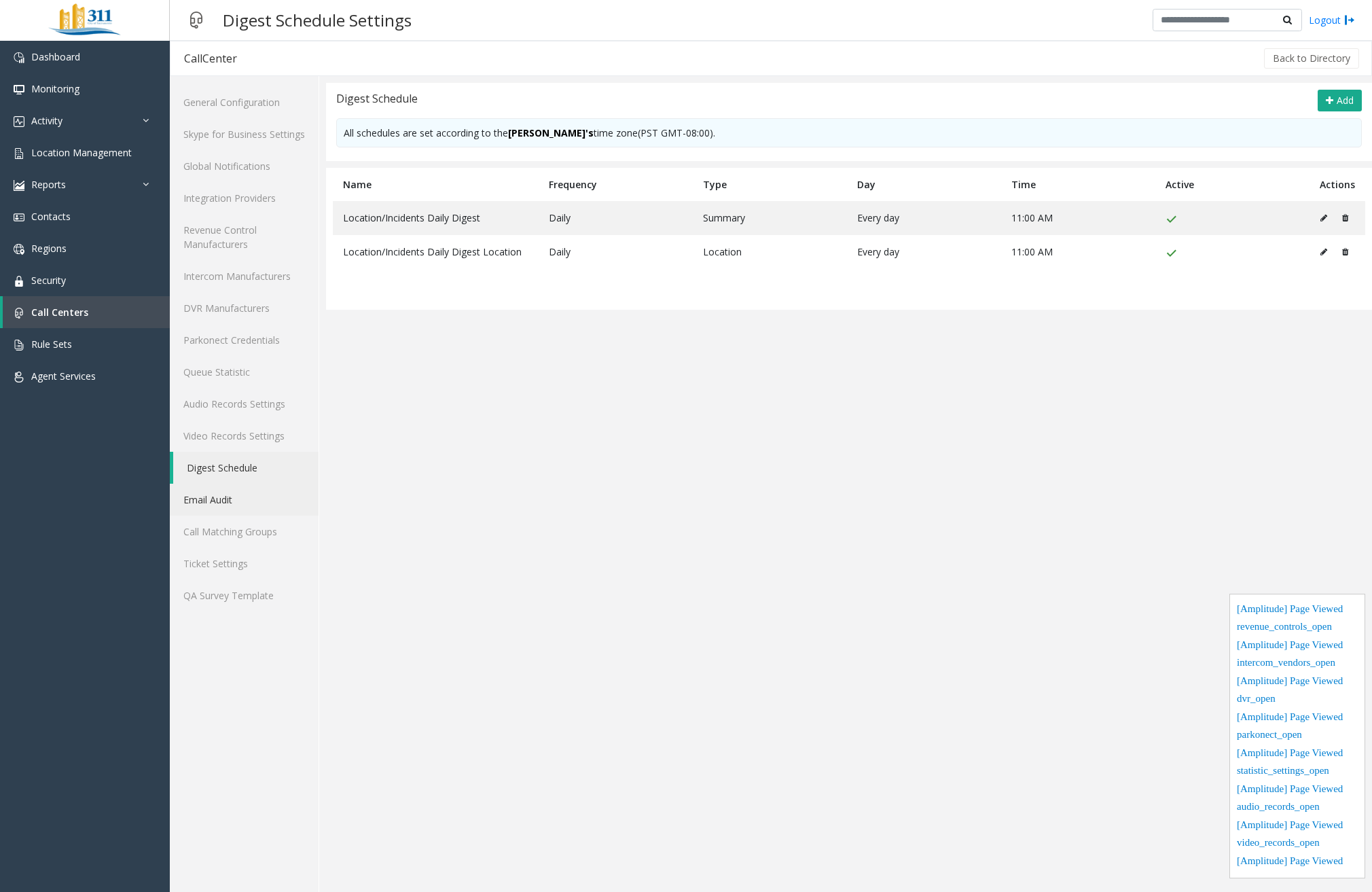
click at [239, 506] on link "Email Audit" at bounding box center [245, 499] width 149 height 32
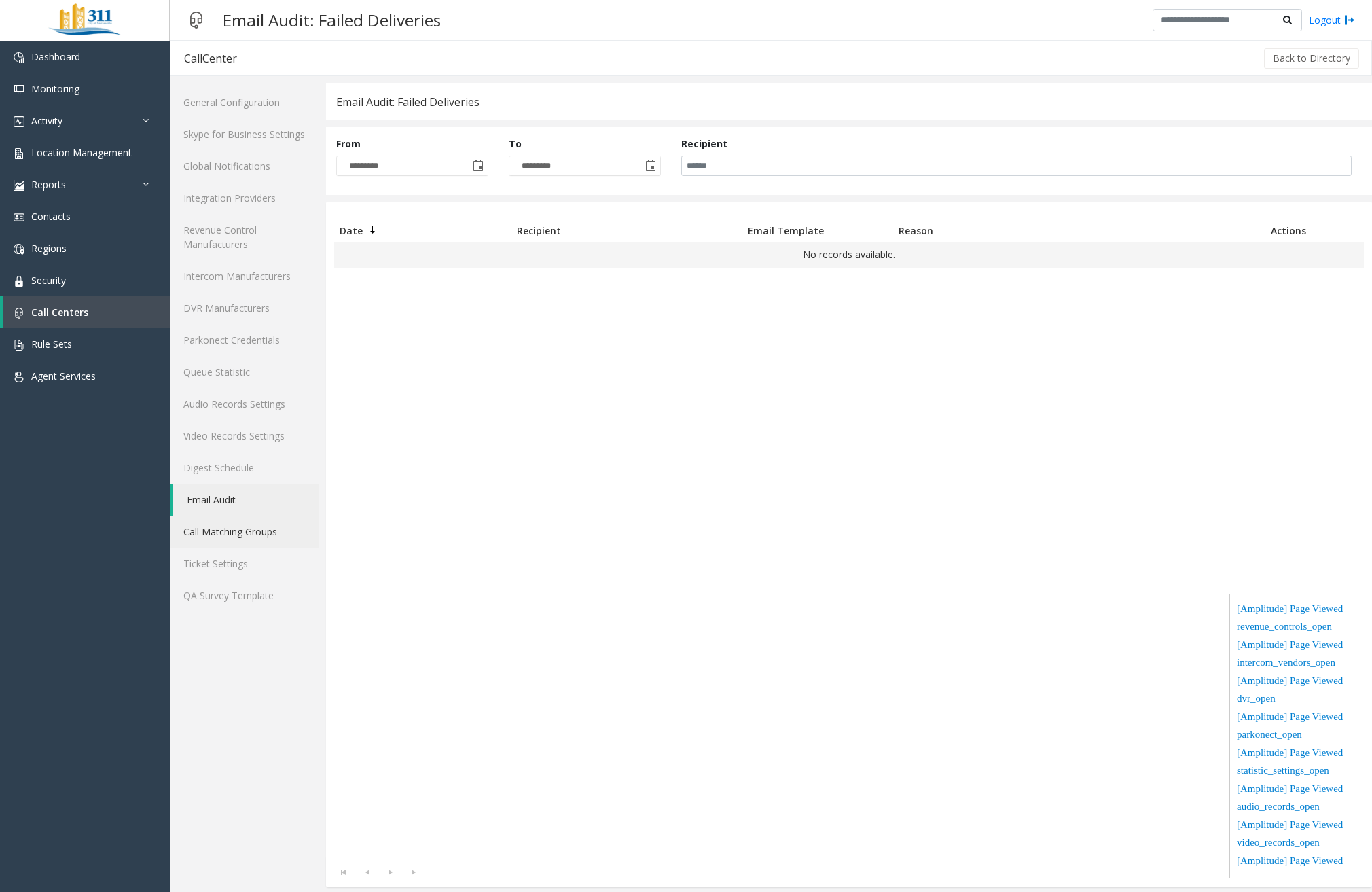
click at [239, 524] on link "Call Matching Groups" at bounding box center [245, 532] width 149 height 32
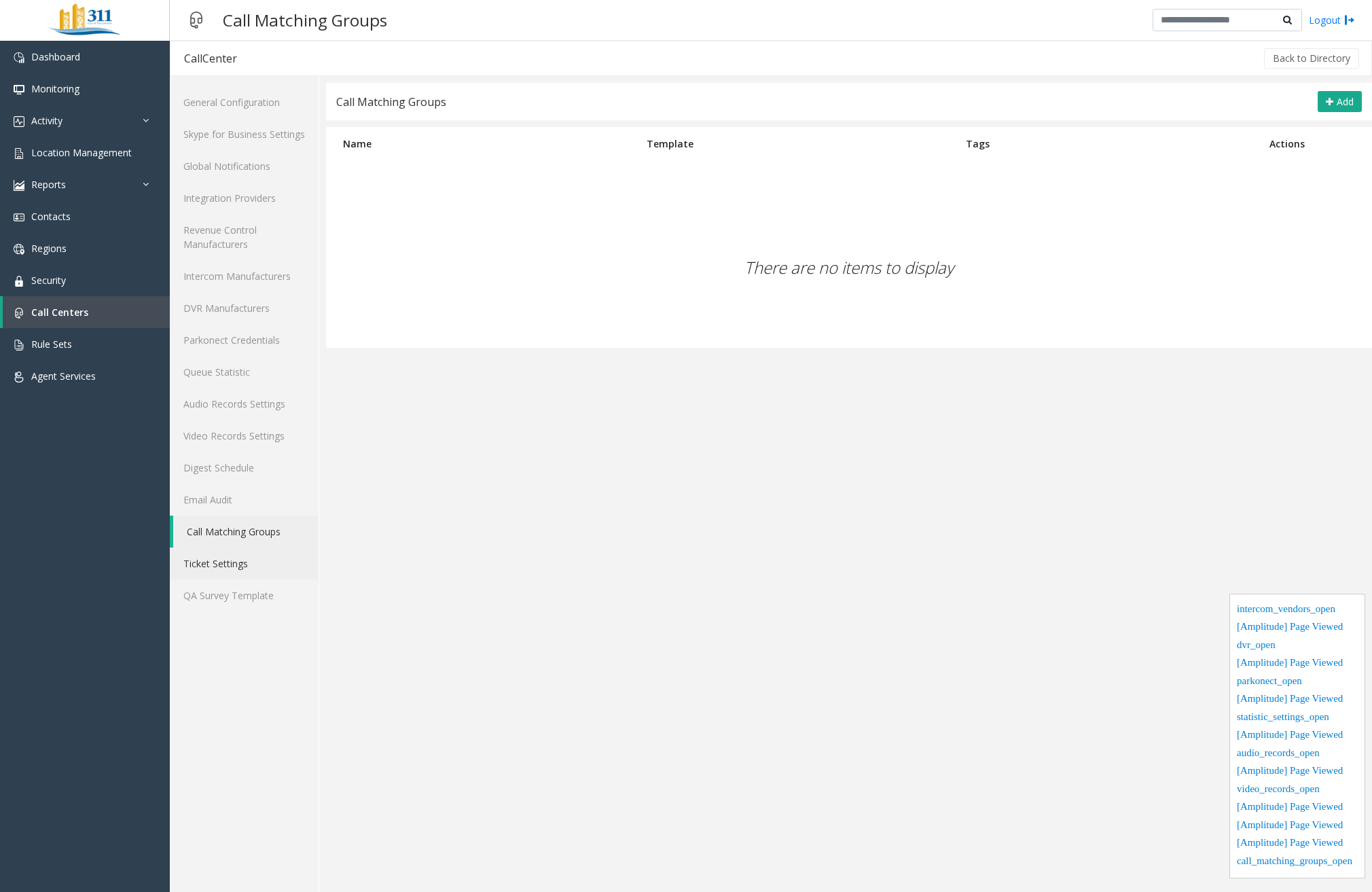
click at [247, 563] on link "Ticket Settings" at bounding box center [245, 563] width 149 height 32
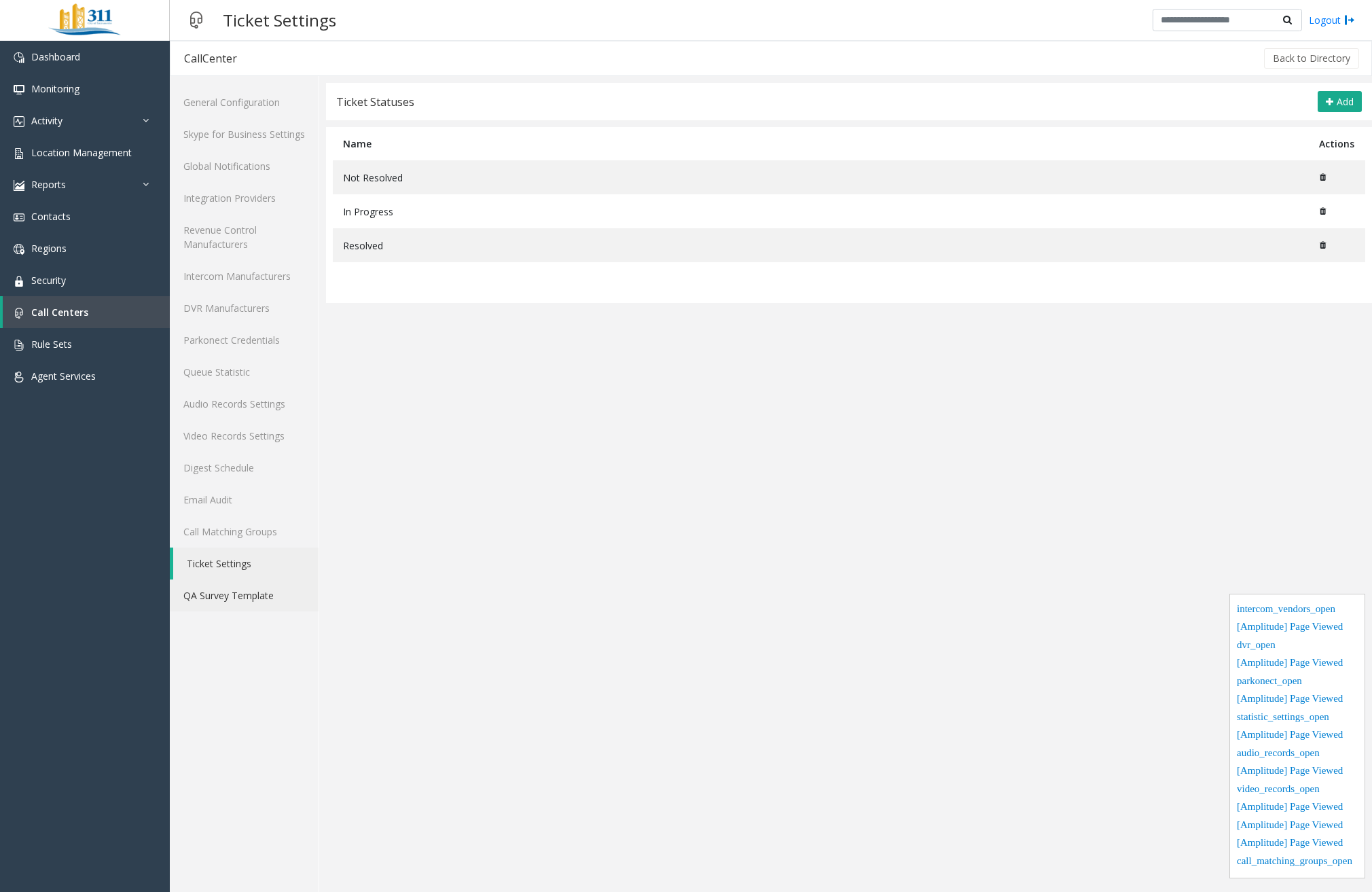
click at [248, 596] on link "QA Survey Template" at bounding box center [245, 596] width 149 height 32
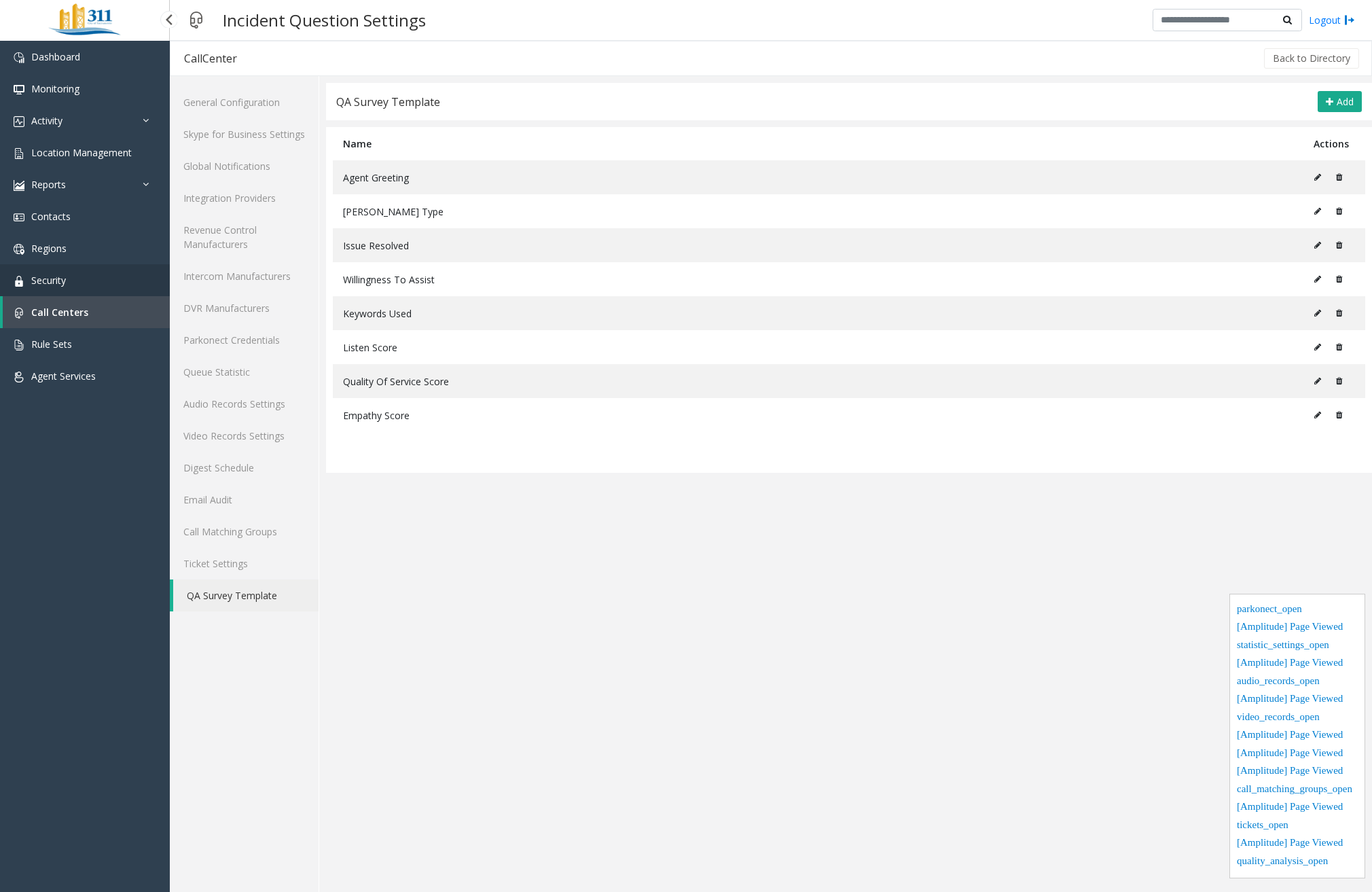
click at [44, 271] on link "Security" at bounding box center [85, 280] width 170 height 32
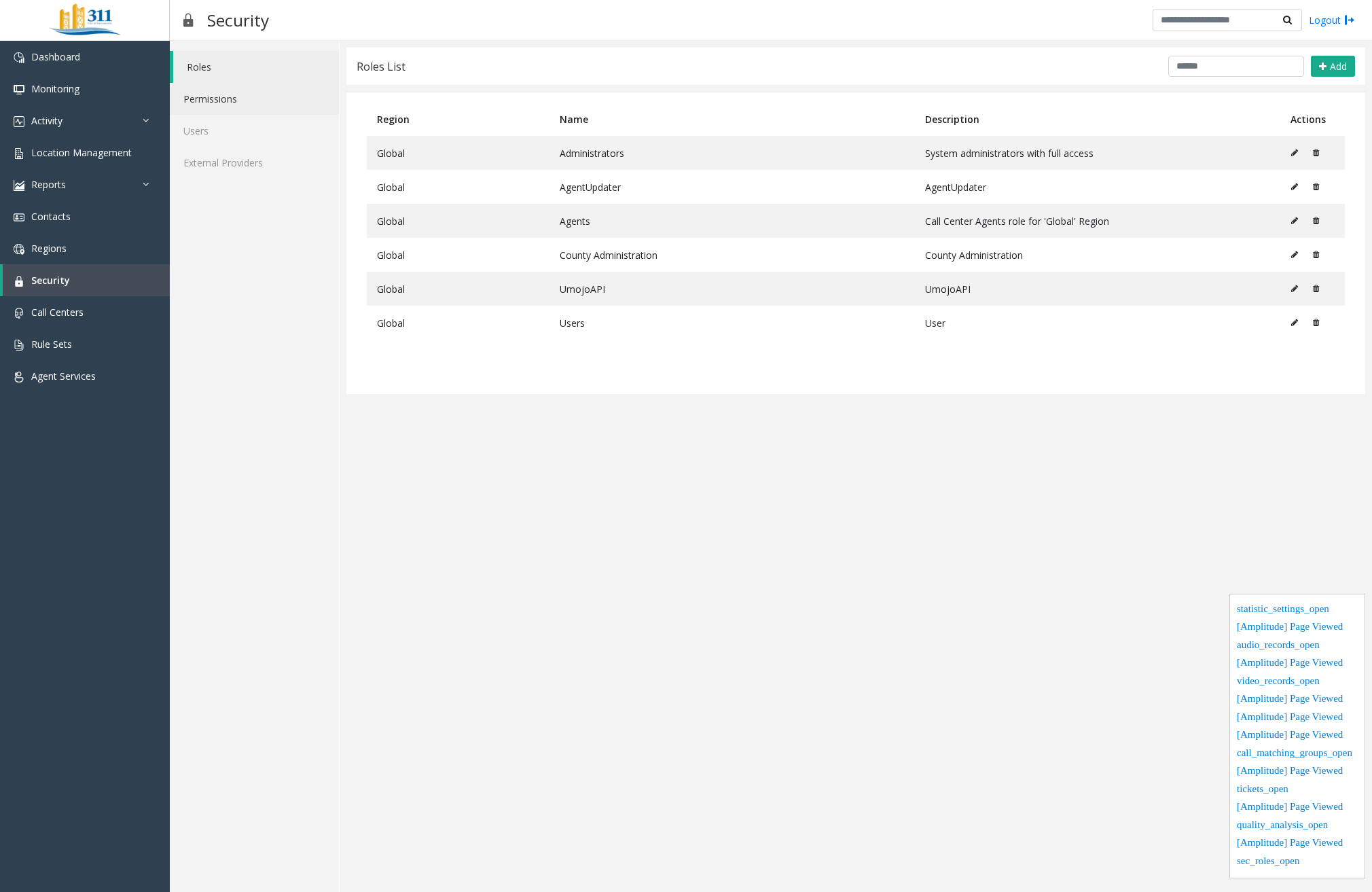
click at [232, 109] on link "Permissions" at bounding box center [254, 98] width 169 height 32
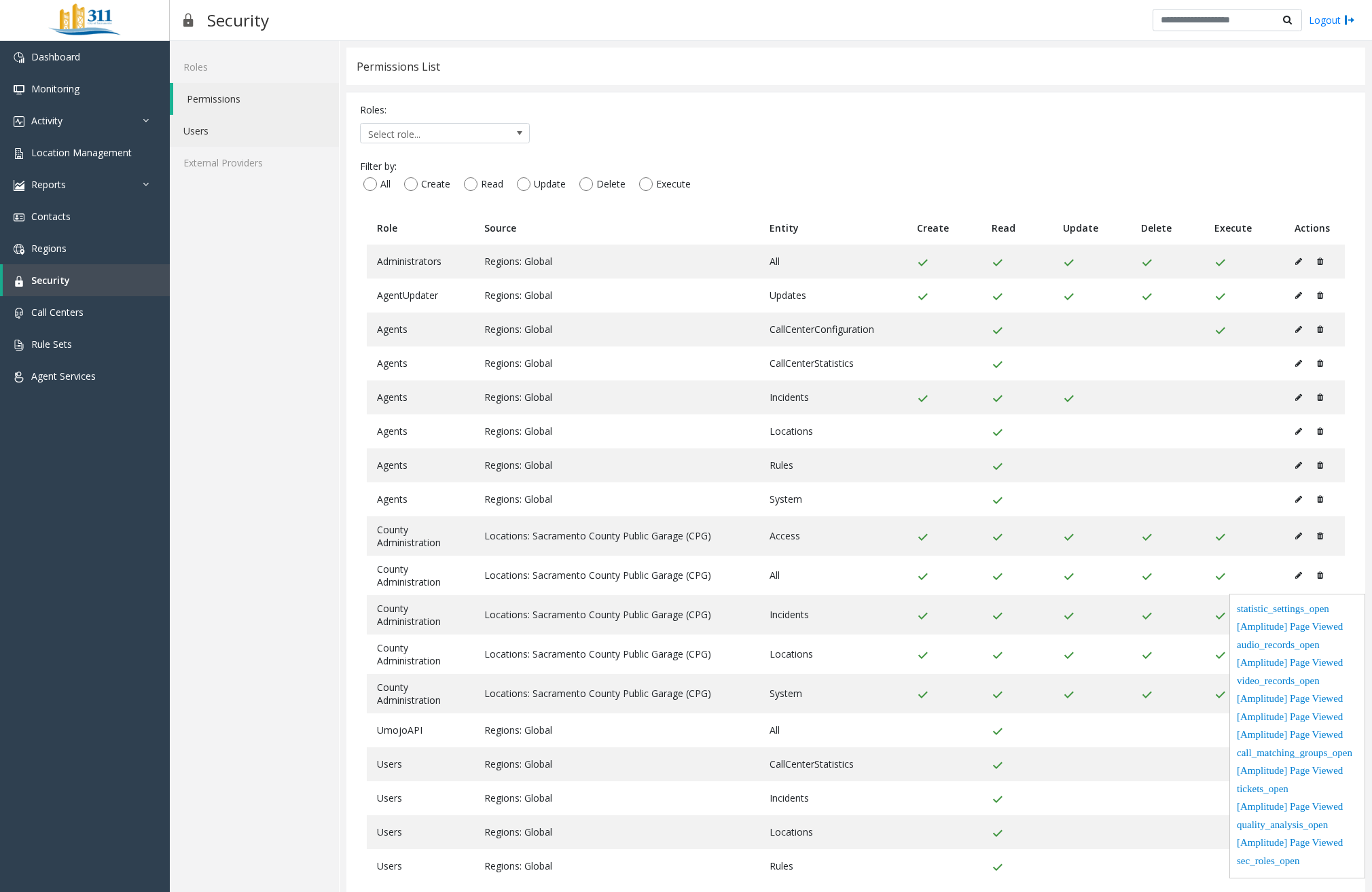
click at [230, 132] on link "Users" at bounding box center [254, 131] width 169 height 32
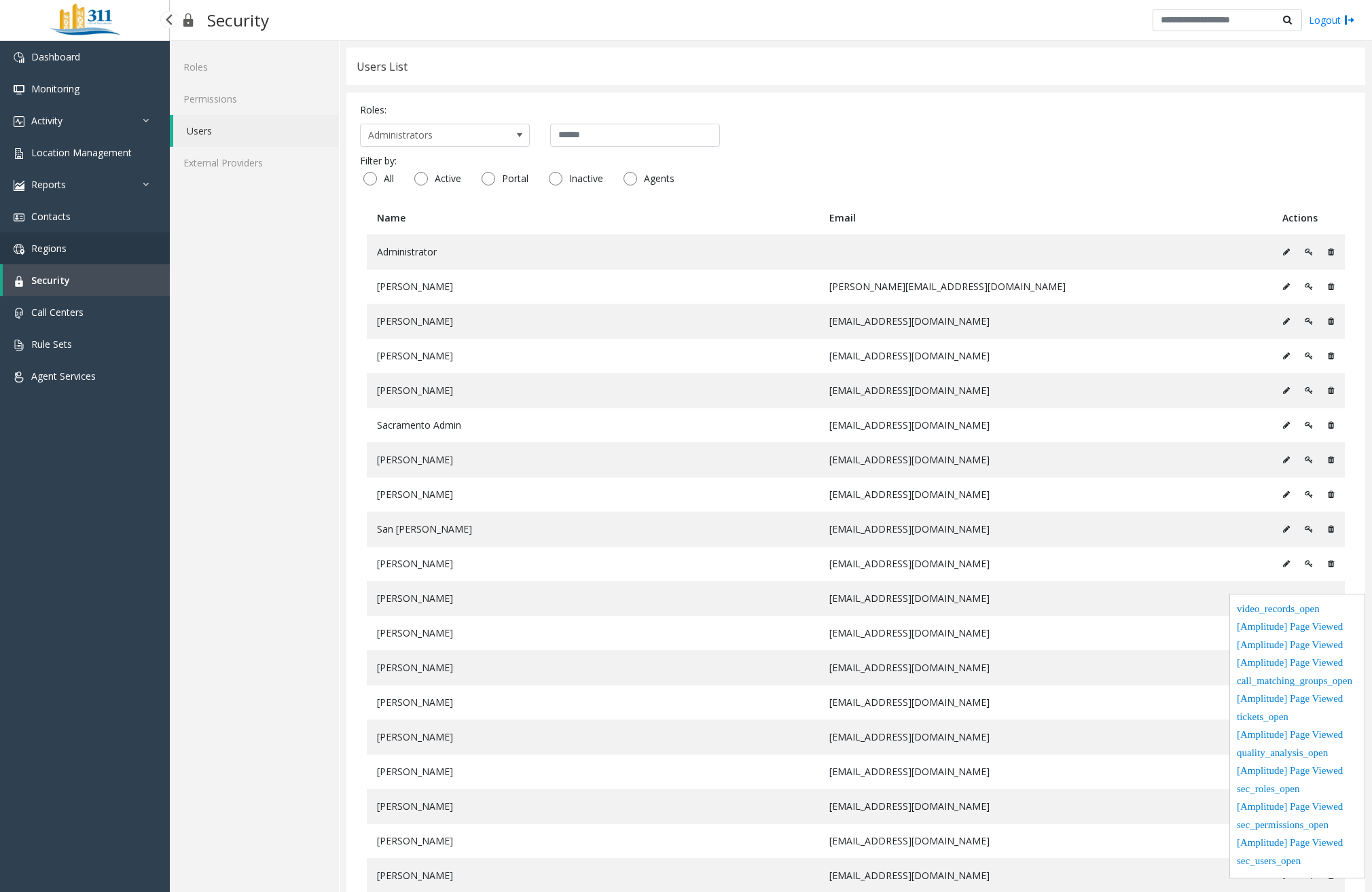
click at [82, 252] on link "Regions" at bounding box center [85, 248] width 170 height 32
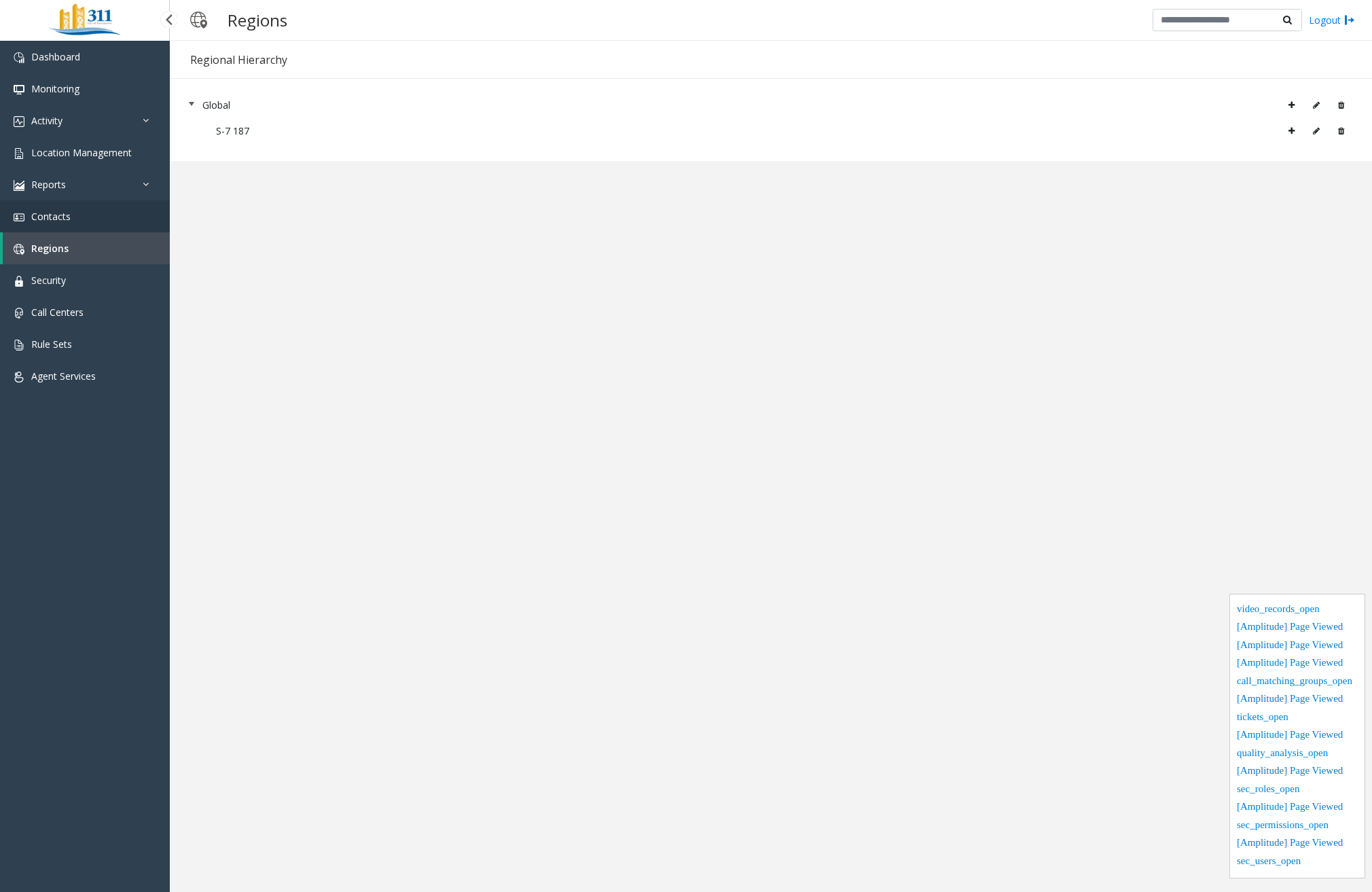
click at [86, 223] on link "Contacts" at bounding box center [85, 216] width 170 height 32
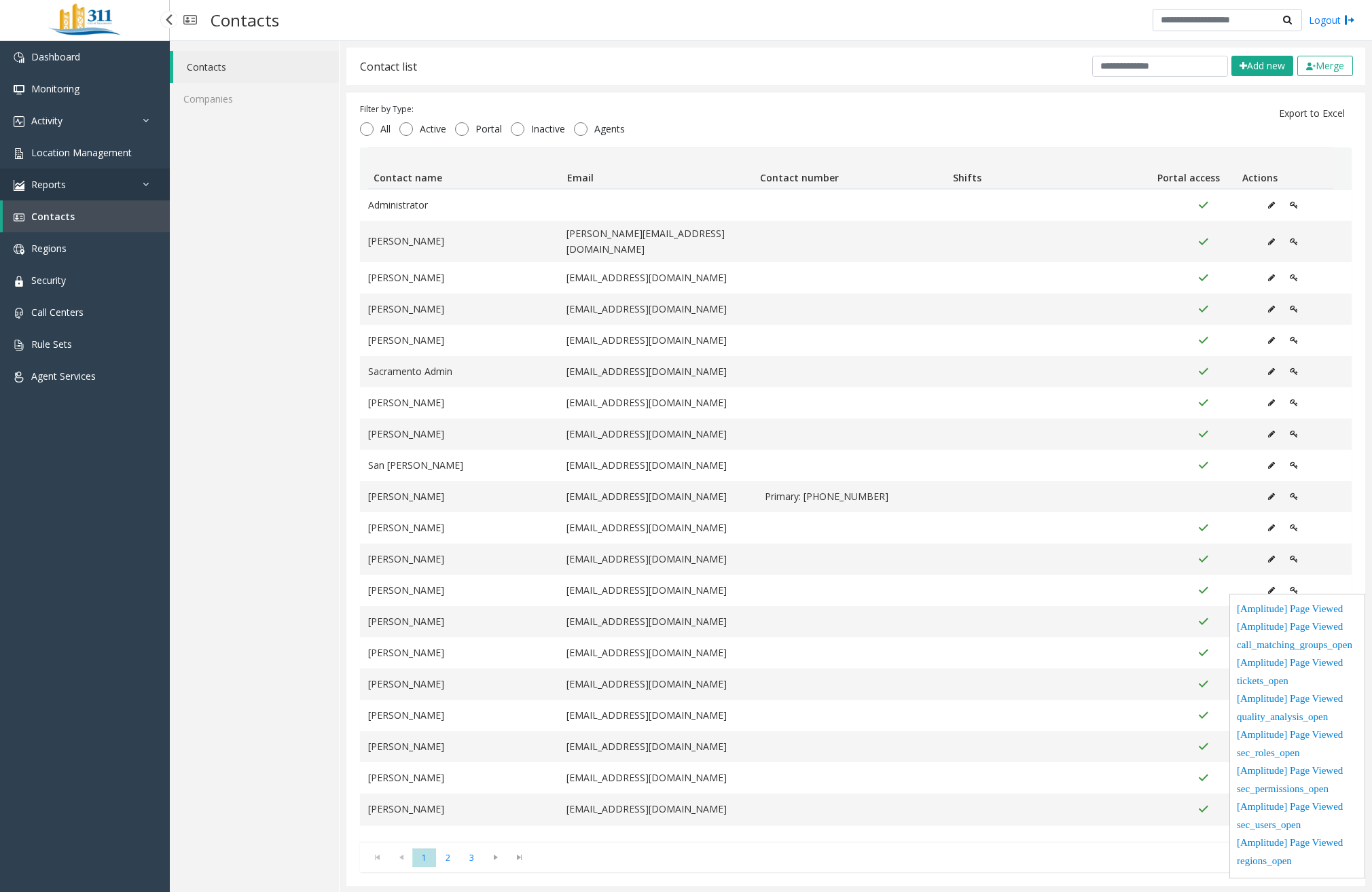
click at [154, 185] on icon at bounding box center [149, 183] width 13 height 10
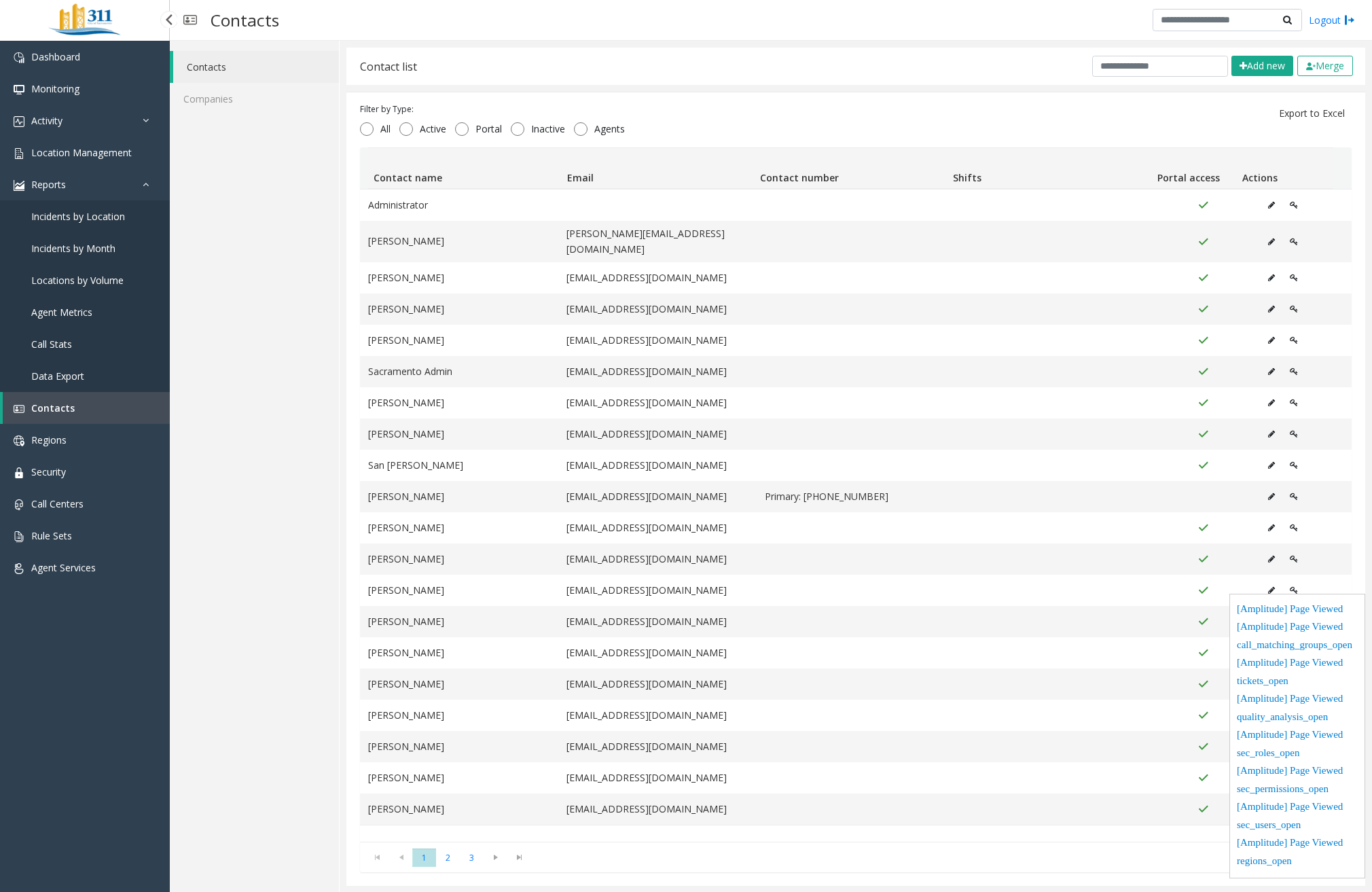
click at [77, 219] on span "Incidents by Location" at bounding box center [78, 216] width 94 height 13
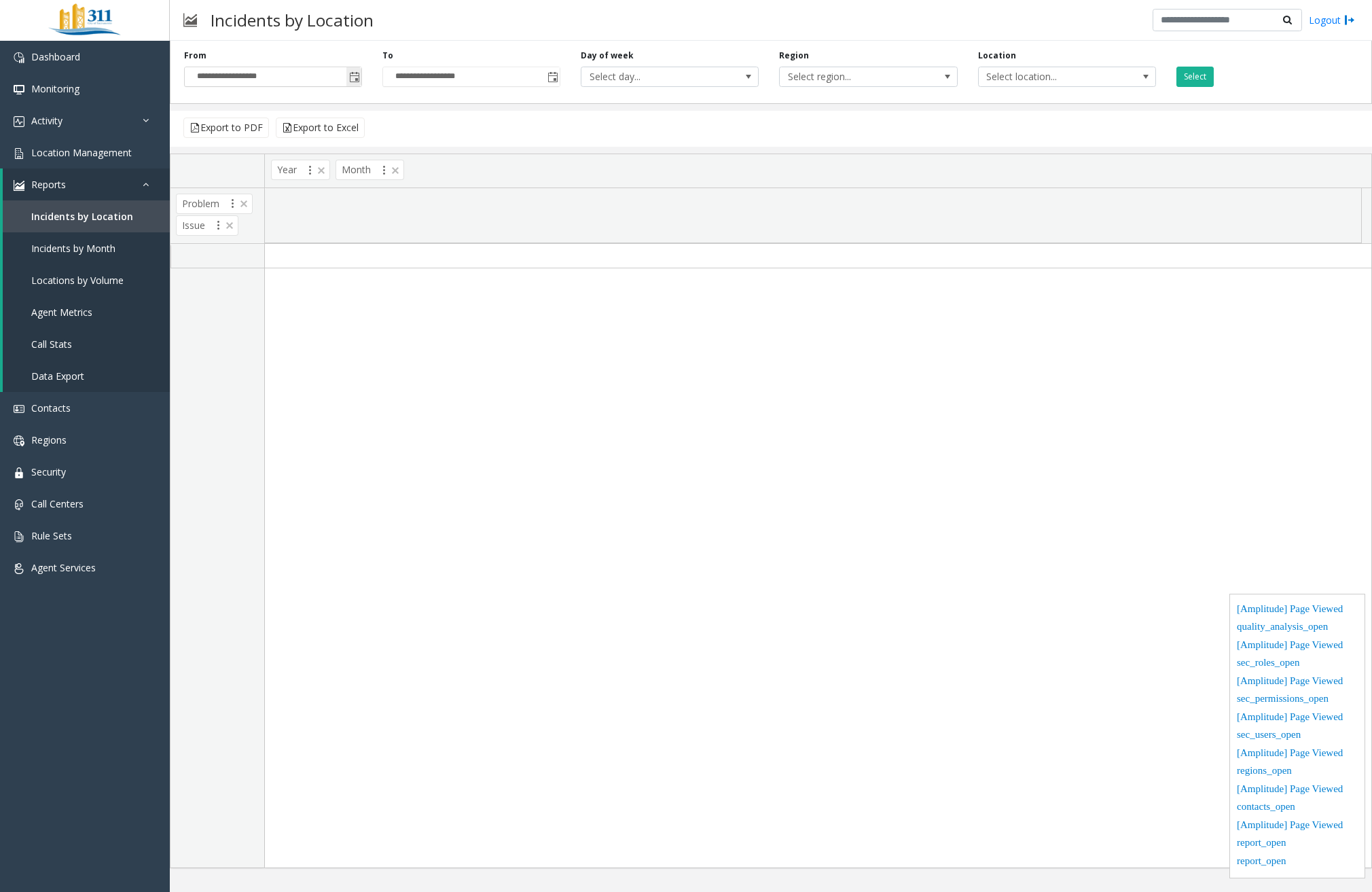
click at [353, 78] on span "Toggle popup" at bounding box center [354, 77] width 11 height 11
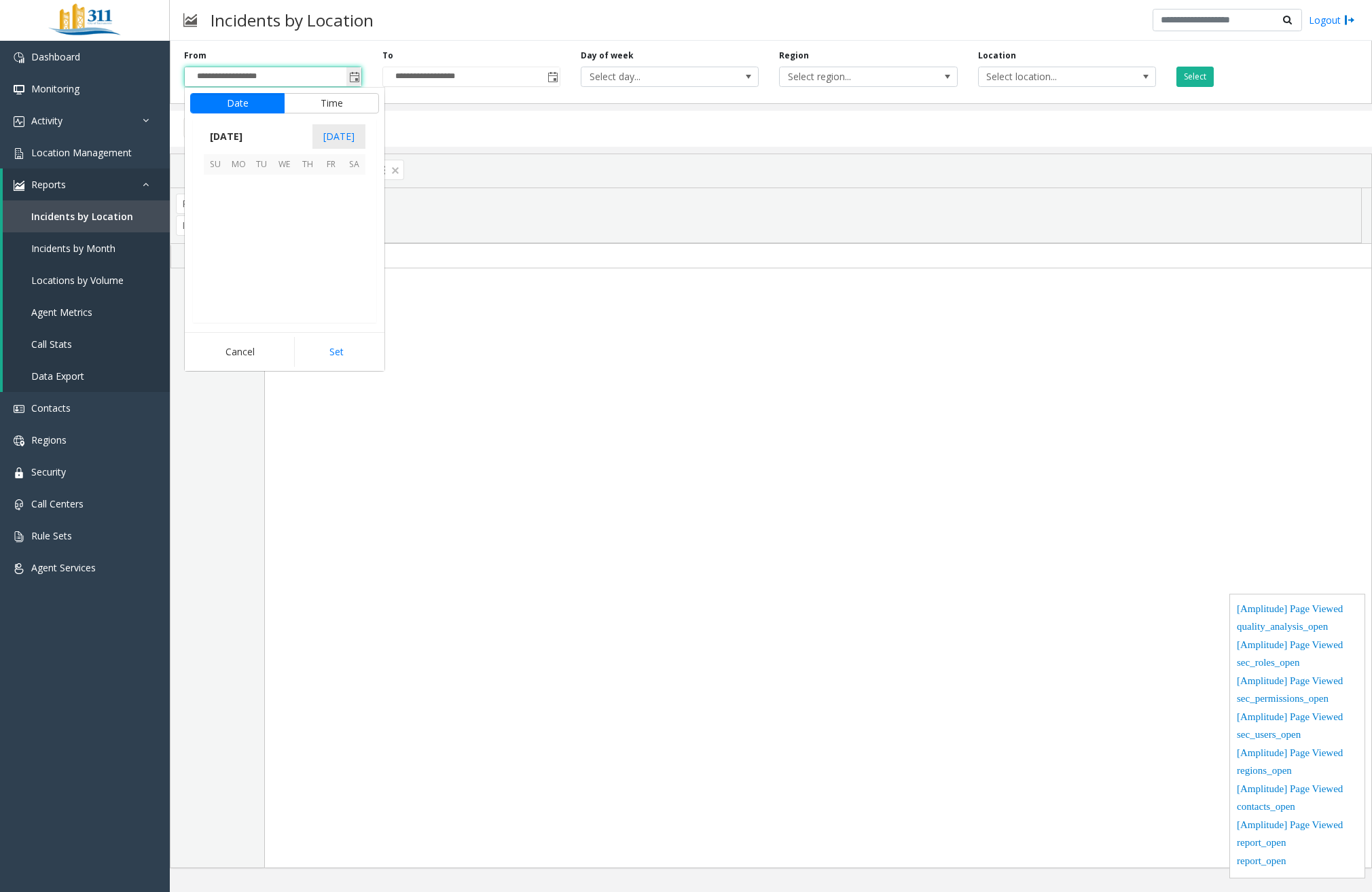
scroll to position [243623, 0]
click at [222, 132] on span "[DATE]" at bounding box center [225, 136] width 45 height 20
click at [231, 173] on span "Jan" at bounding box center [219, 165] width 32 height 32
click at [285, 185] on span "1" at bounding box center [284, 186] width 23 height 23
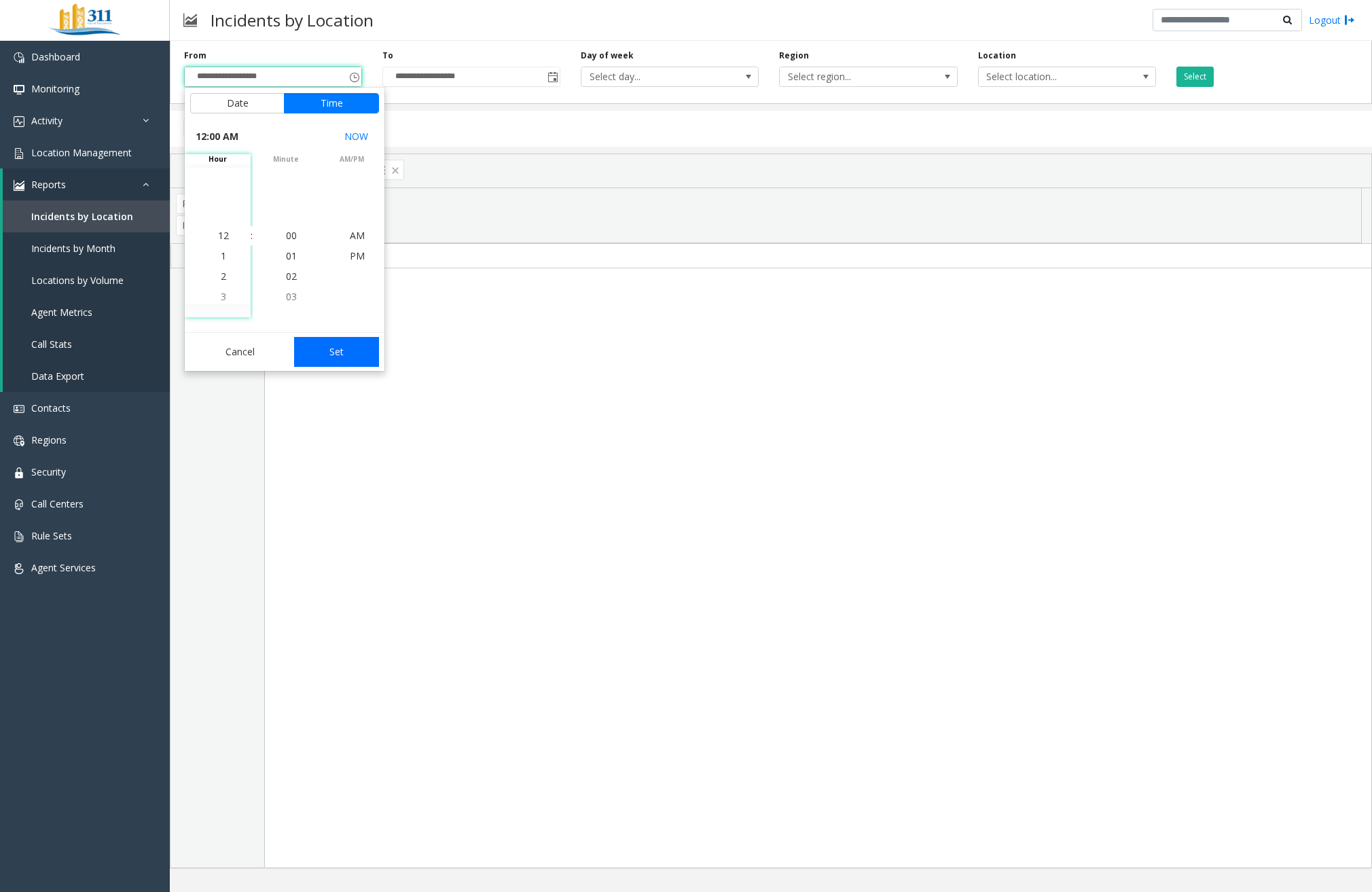
click at [328, 345] on button "Set" at bounding box center [337, 352] width 86 height 30
type input "**********"
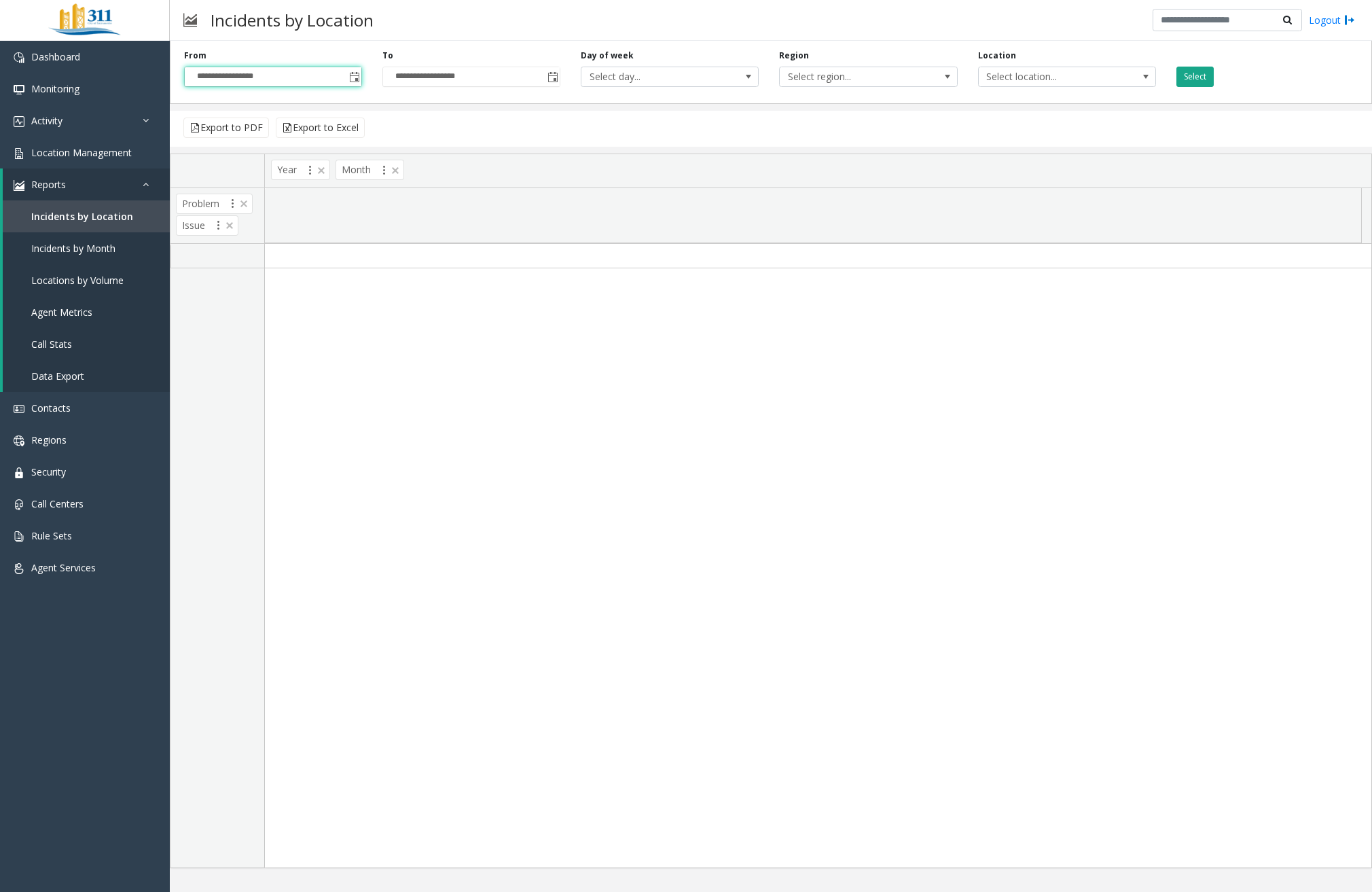
click at [1185, 80] on button "Select" at bounding box center [1195, 76] width 38 height 20
click at [83, 128] on link "Activity" at bounding box center [85, 120] width 170 height 32
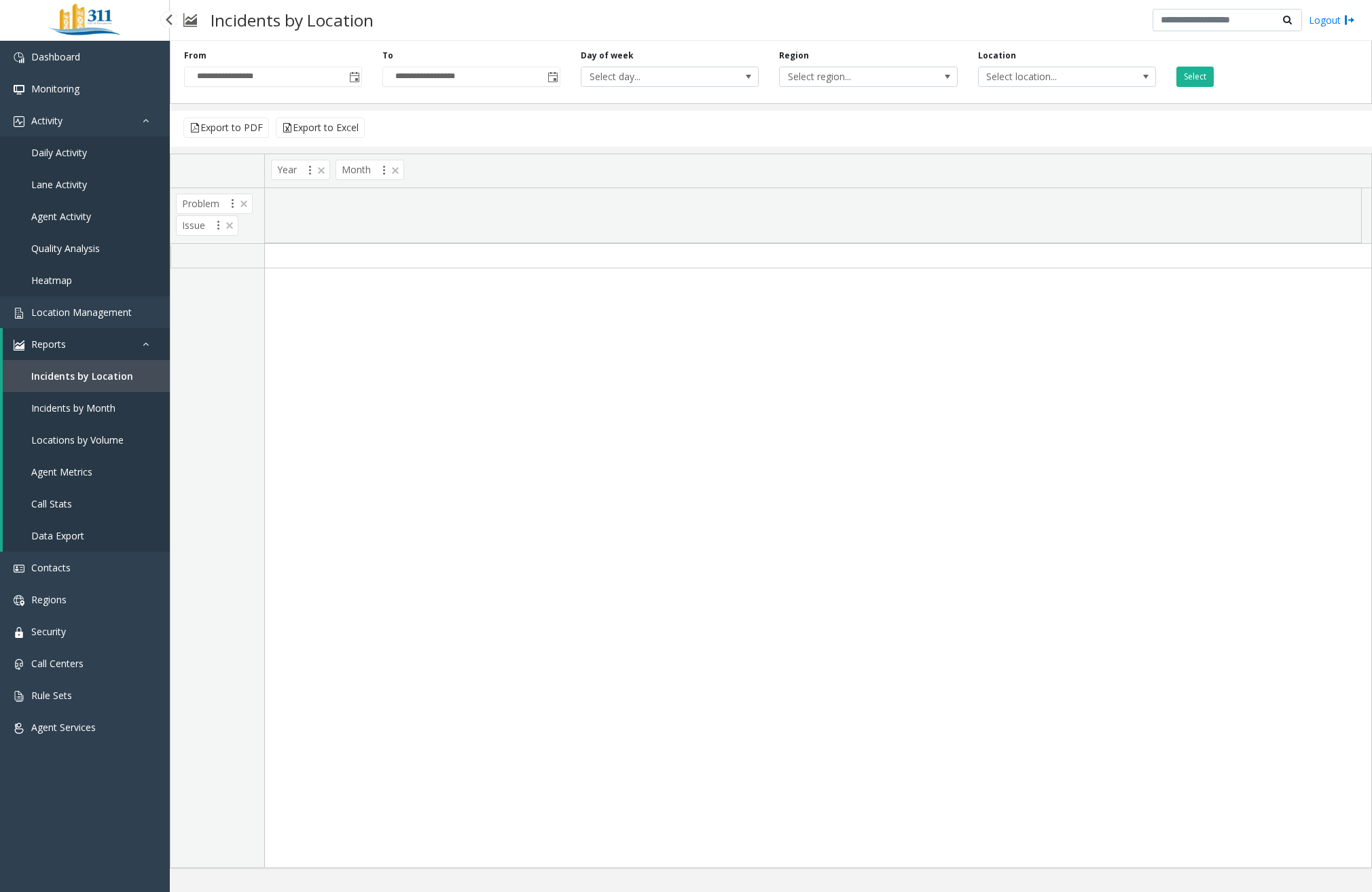
click at [77, 161] on link "Daily Activity" at bounding box center [85, 153] width 170 height 32
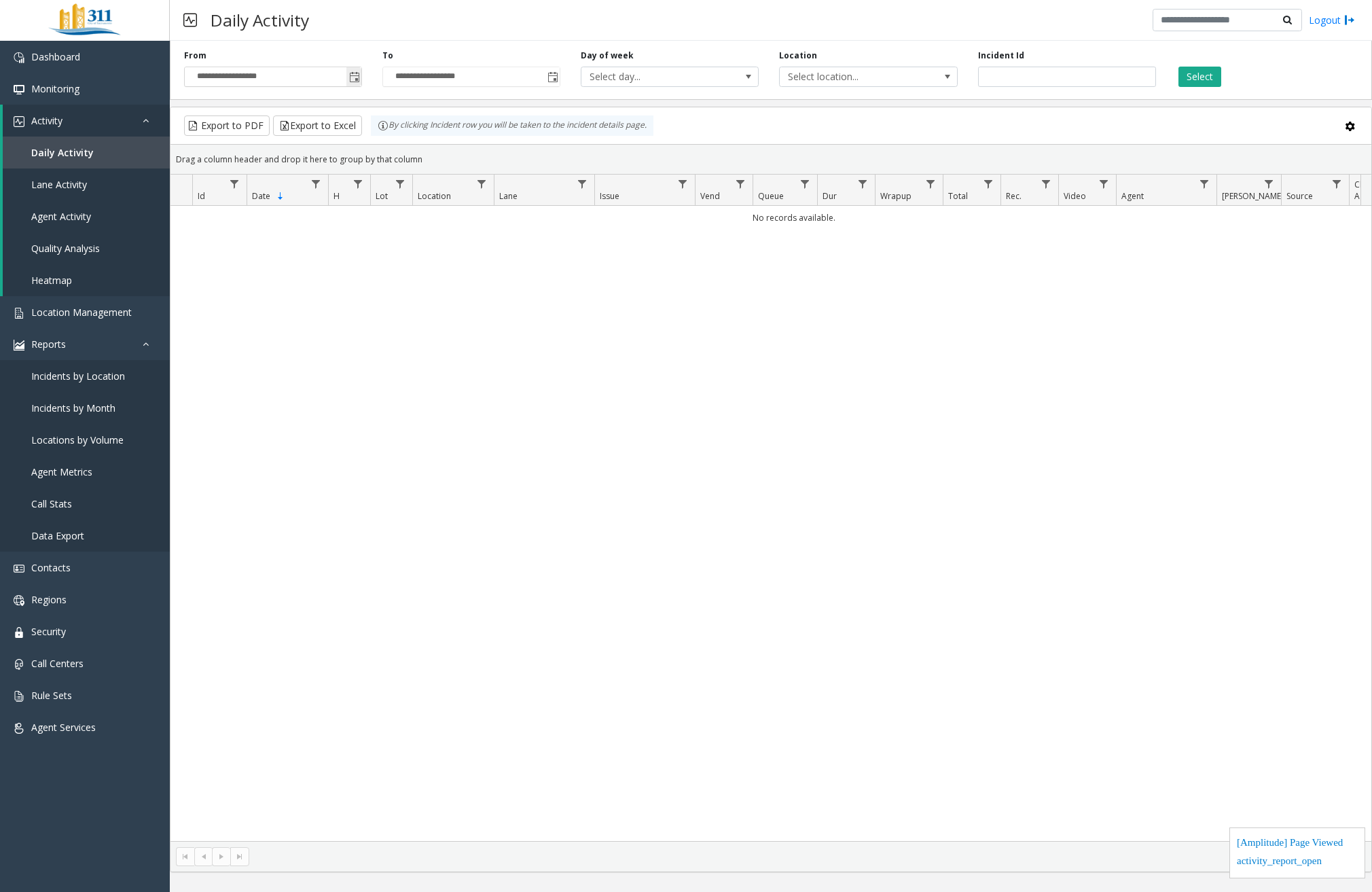
click at [356, 76] on span "Toggle popup" at bounding box center [354, 77] width 11 height 11
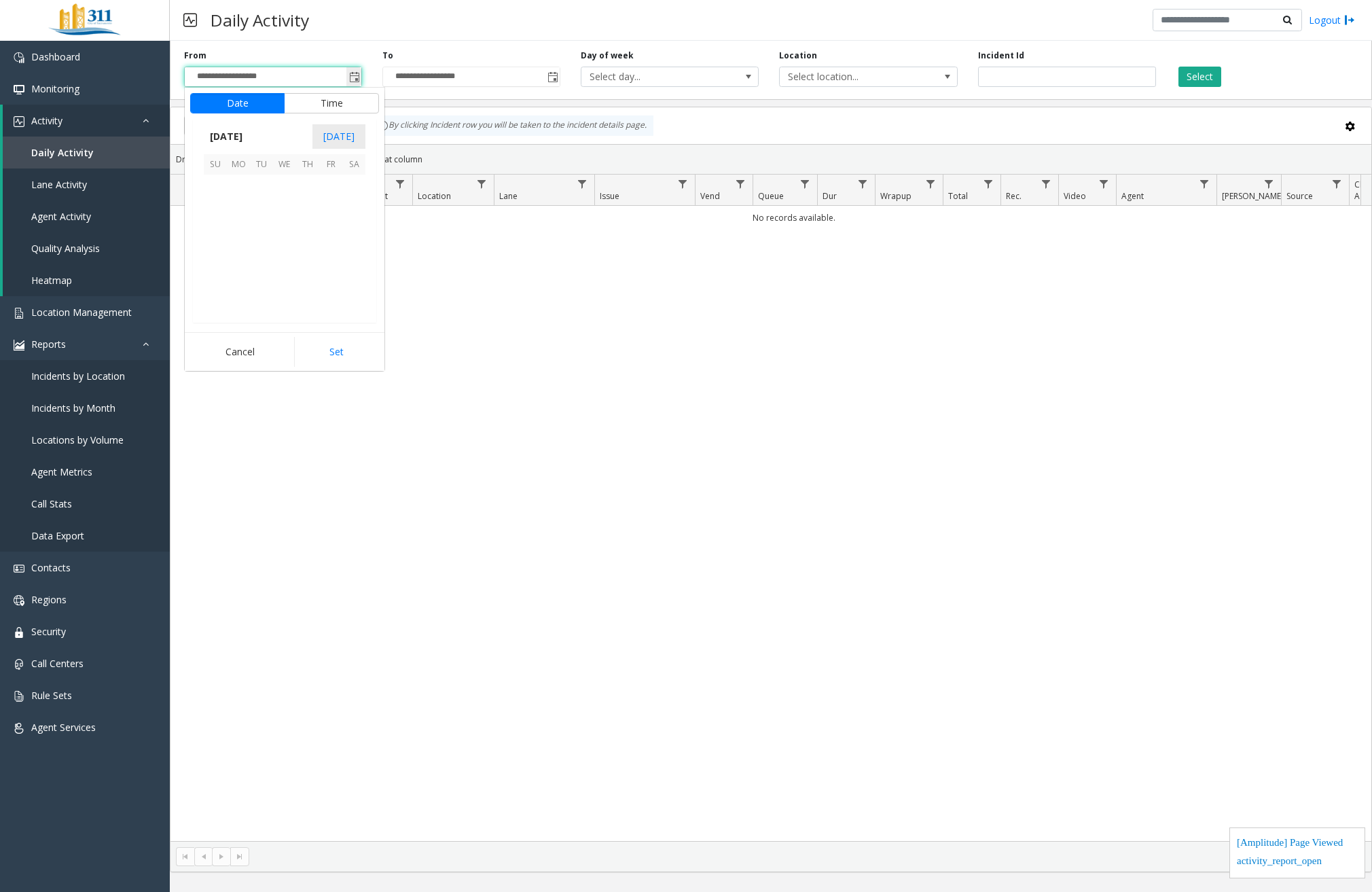
scroll to position [243623, 0]
click at [233, 132] on span "[DATE]" at bounding box center [225, 136] width 45 height 20
click at [220, 164] on span "Jan" at bounding box center [219, 165] width 32 height 32
click at [290, 189] on span "1" at bounding box center [284, 186] width 23 height 23
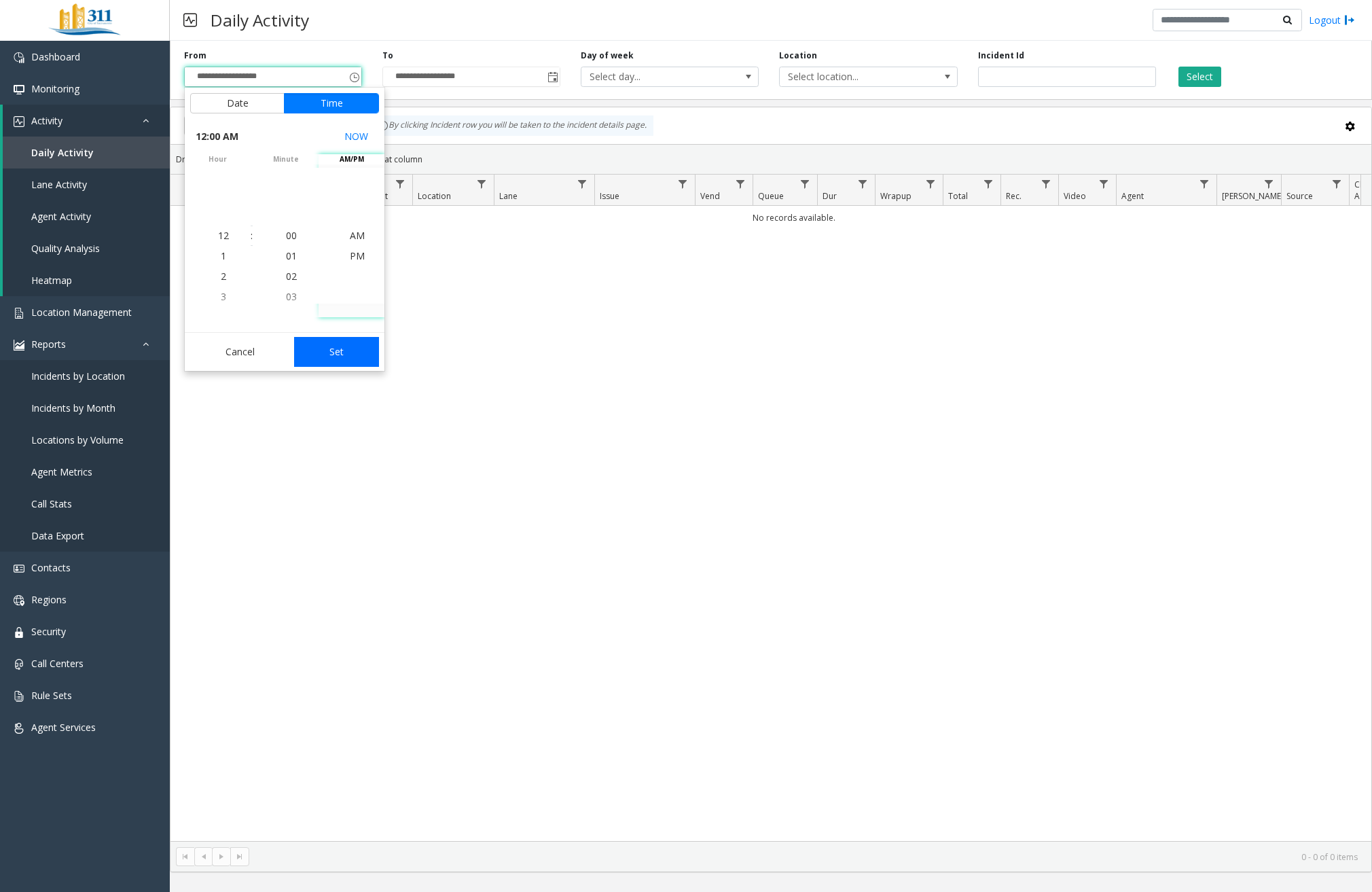
click at [342, 345] on button "Set" at bounding box center [337, 352] width 86 height 30
type input "**********"
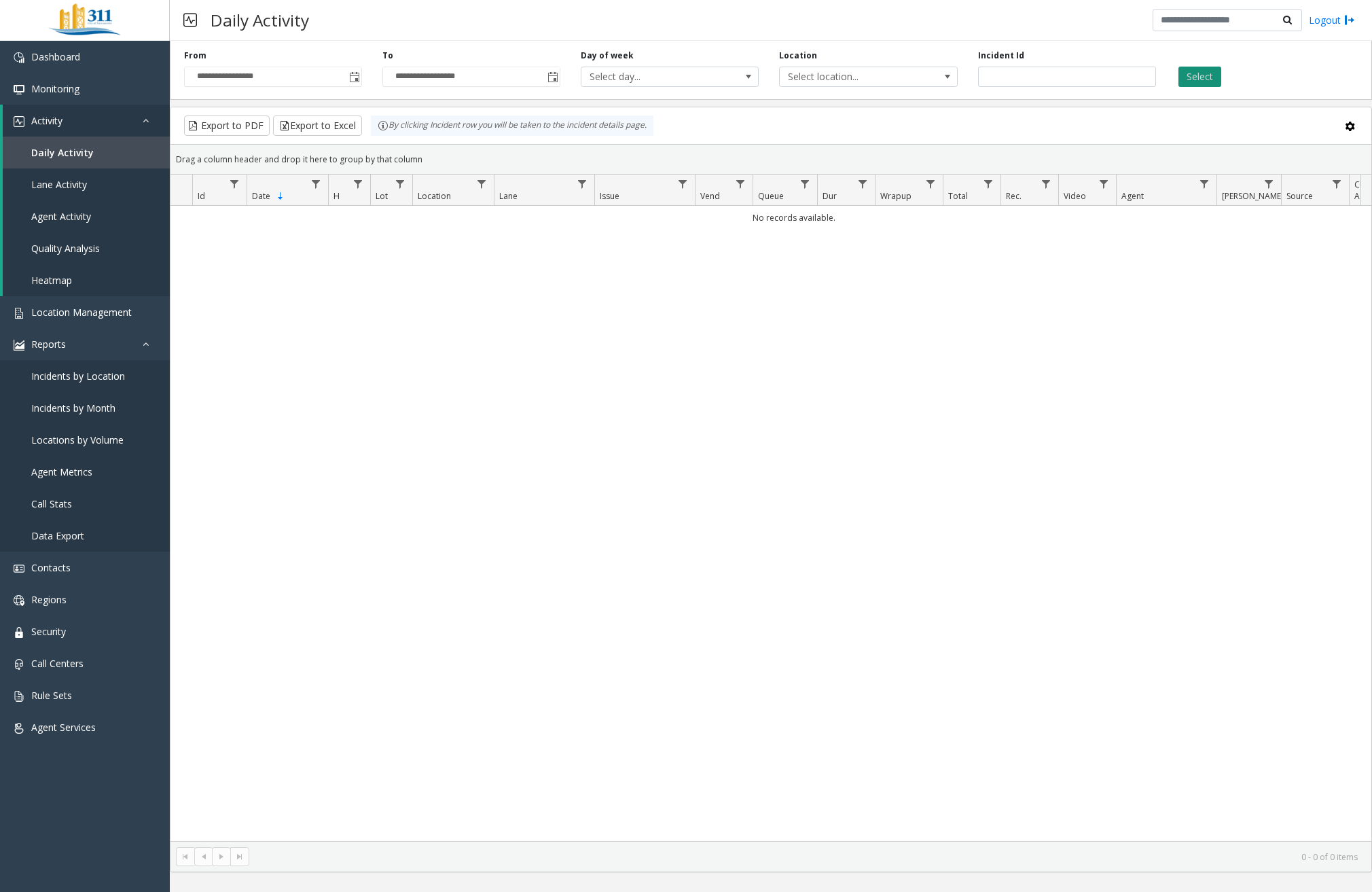
click at [1212, 74] on button "Select" at bounding box center [1200, 76] width 43 height 20
